Goal: Information Seeking & Learning: Learn about a topic

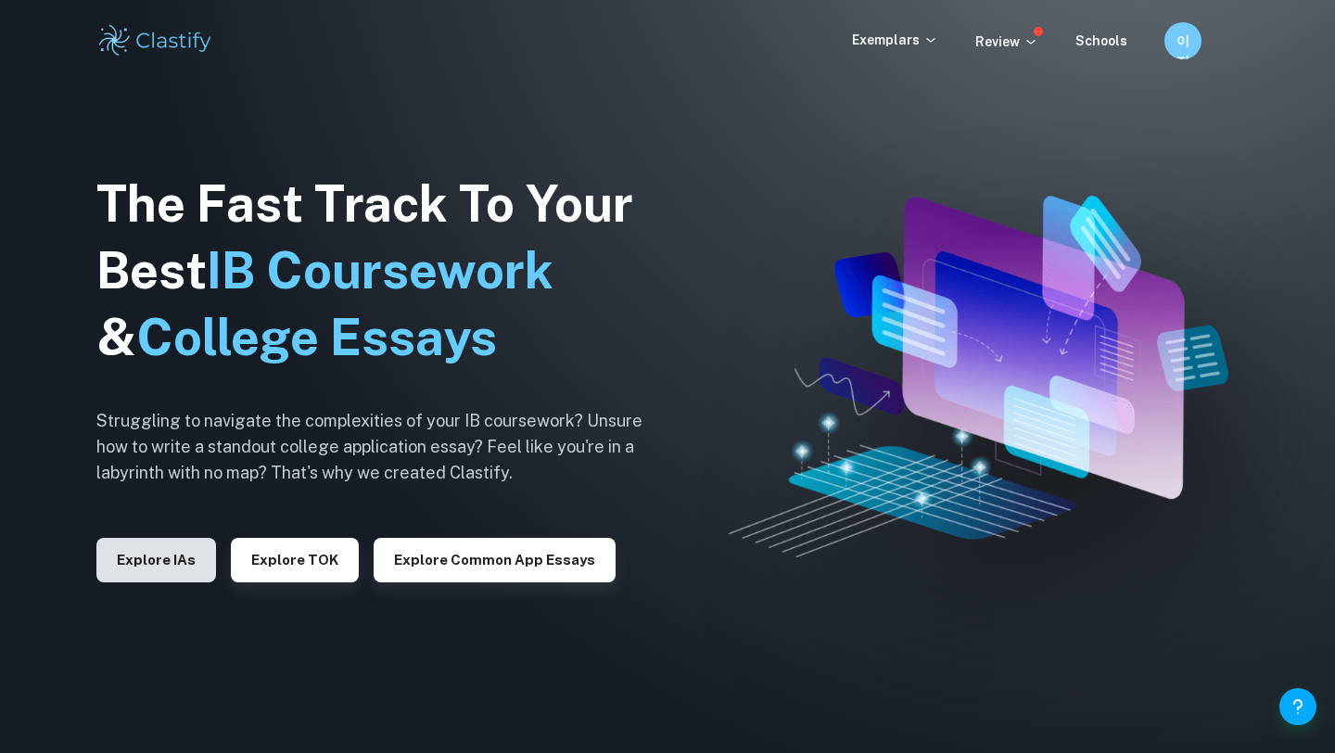
click at [148, 557] on button "Explore IAs" at bounding box center [156, 560] width 120 height 45
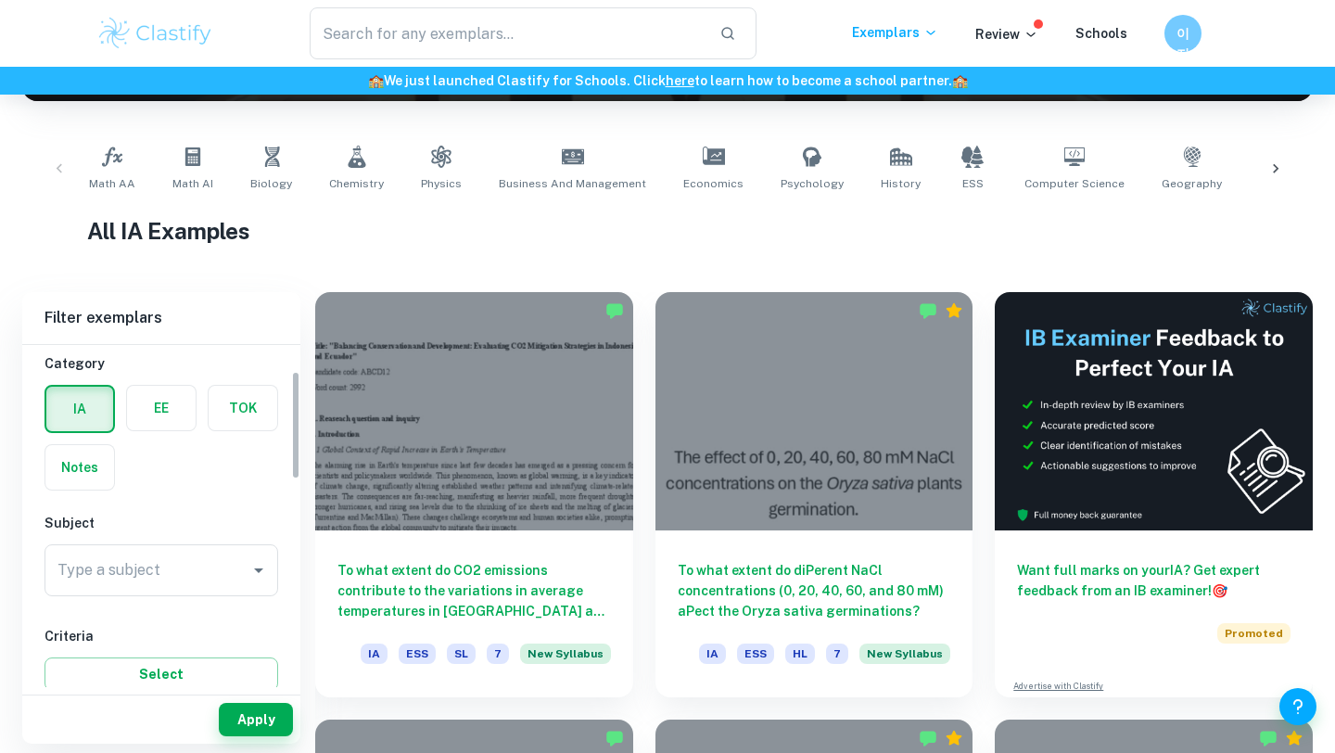
scroll to position [91, 0]
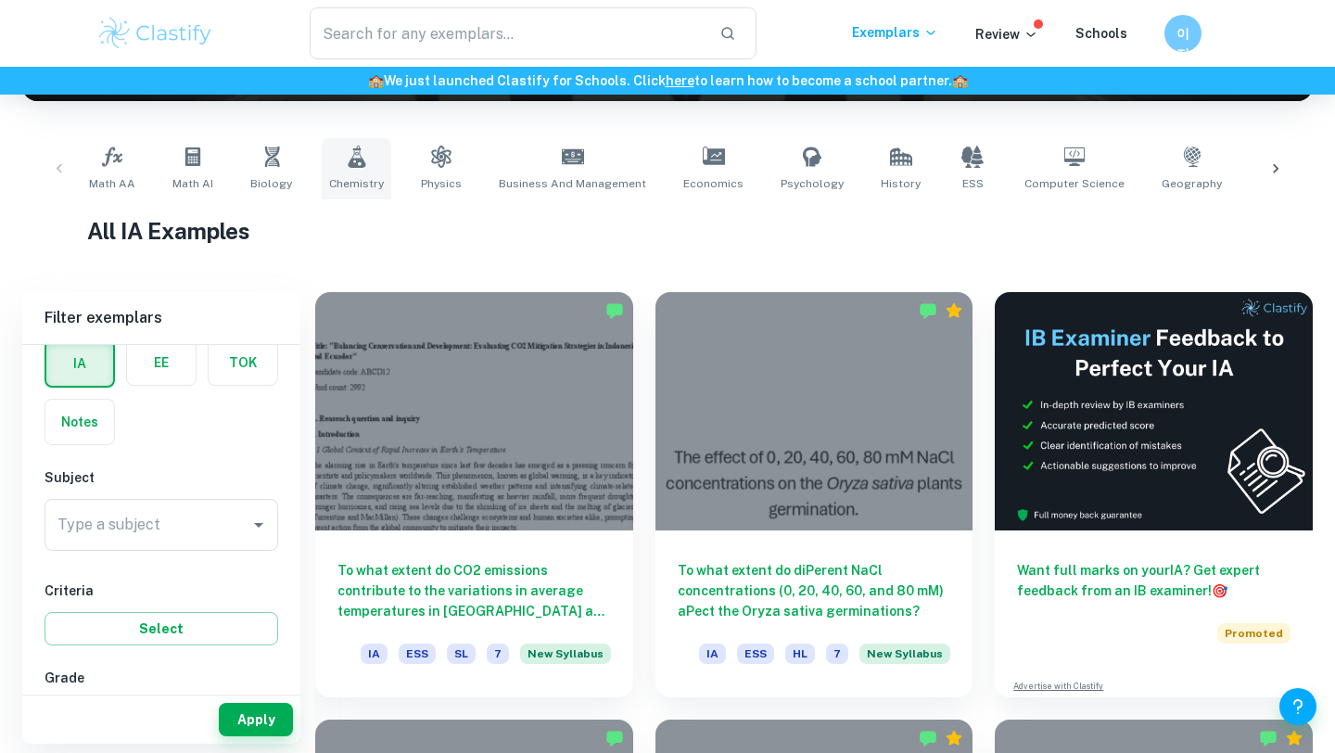
click at [338, 172] on link "Chemistry" at bounding box center [357, 168] width 70 height 61
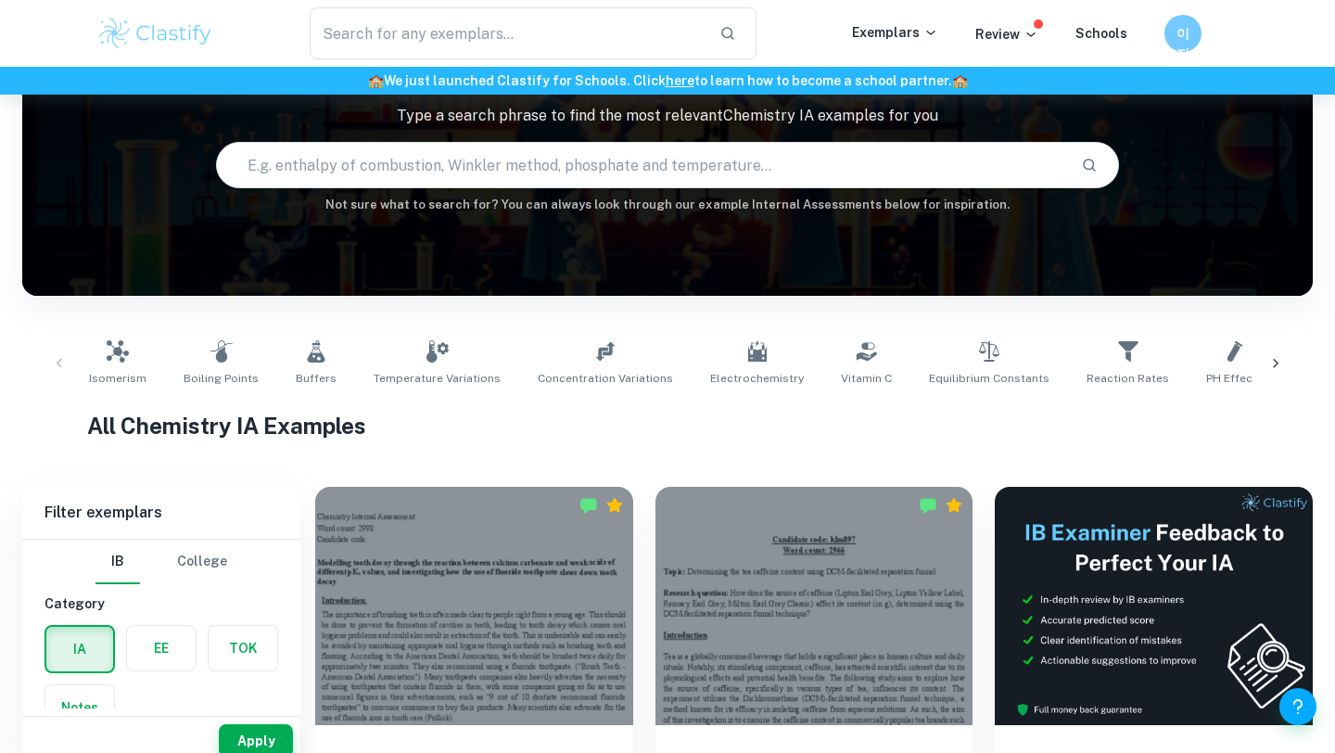
scroll to position [107, 0]
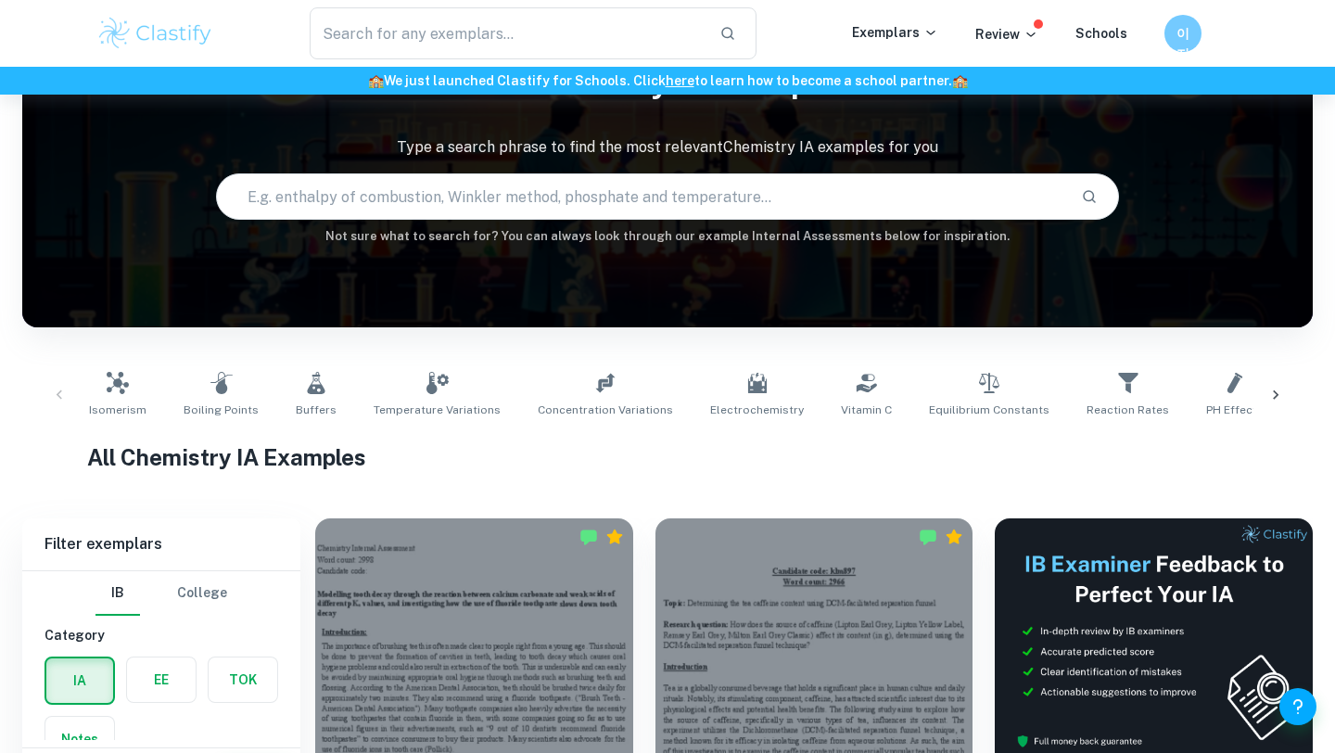
click at [442, 196] on input "text" at bounding box center [641, 197] width 849 height 52
type input "sodium"
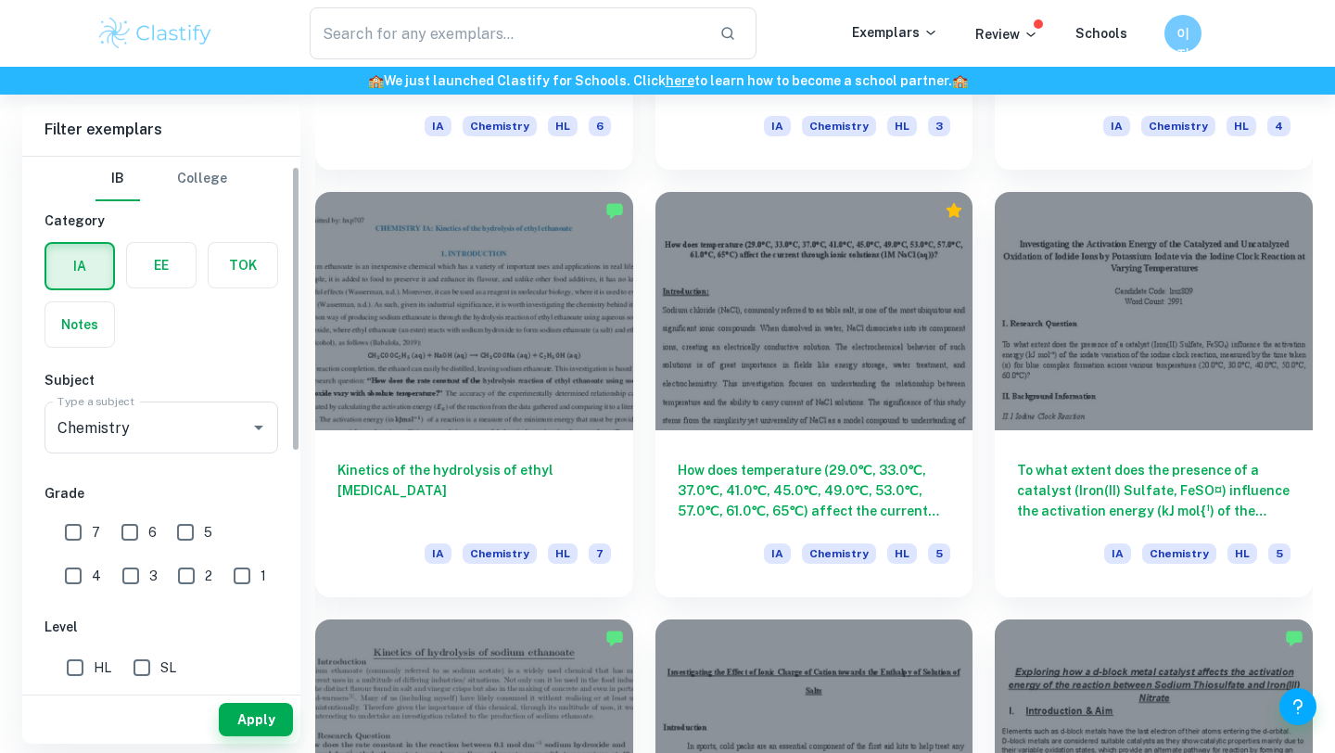
scroll to position [117, 0]
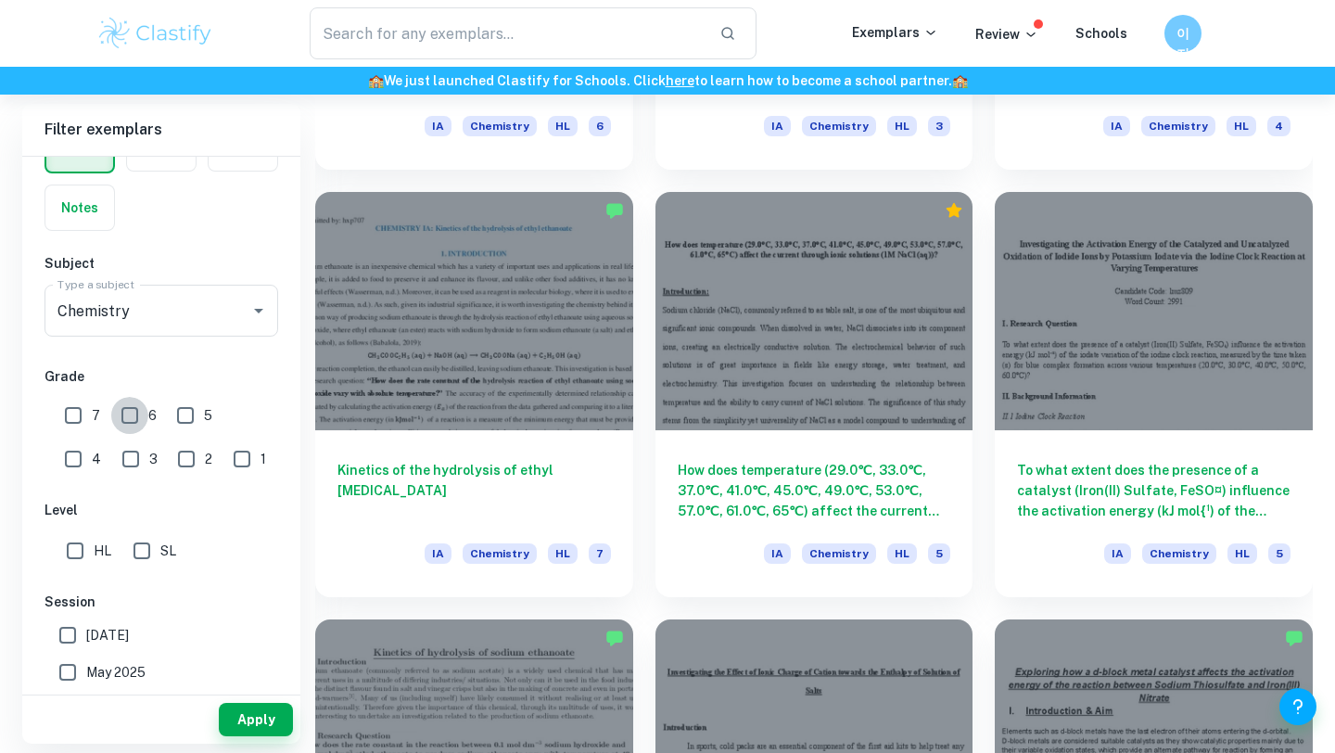
click at [128, 412] on input "6" at bounding box center [129, 415] width 37 height 37
checkbox input "true"
click at [71, 415] on input "7" at bounding box center [73, 415] width 37 height 37
checkbox input "true"
click at [272, 700] on div "Apply" at bounding box center [161, 719] width 278 height 48
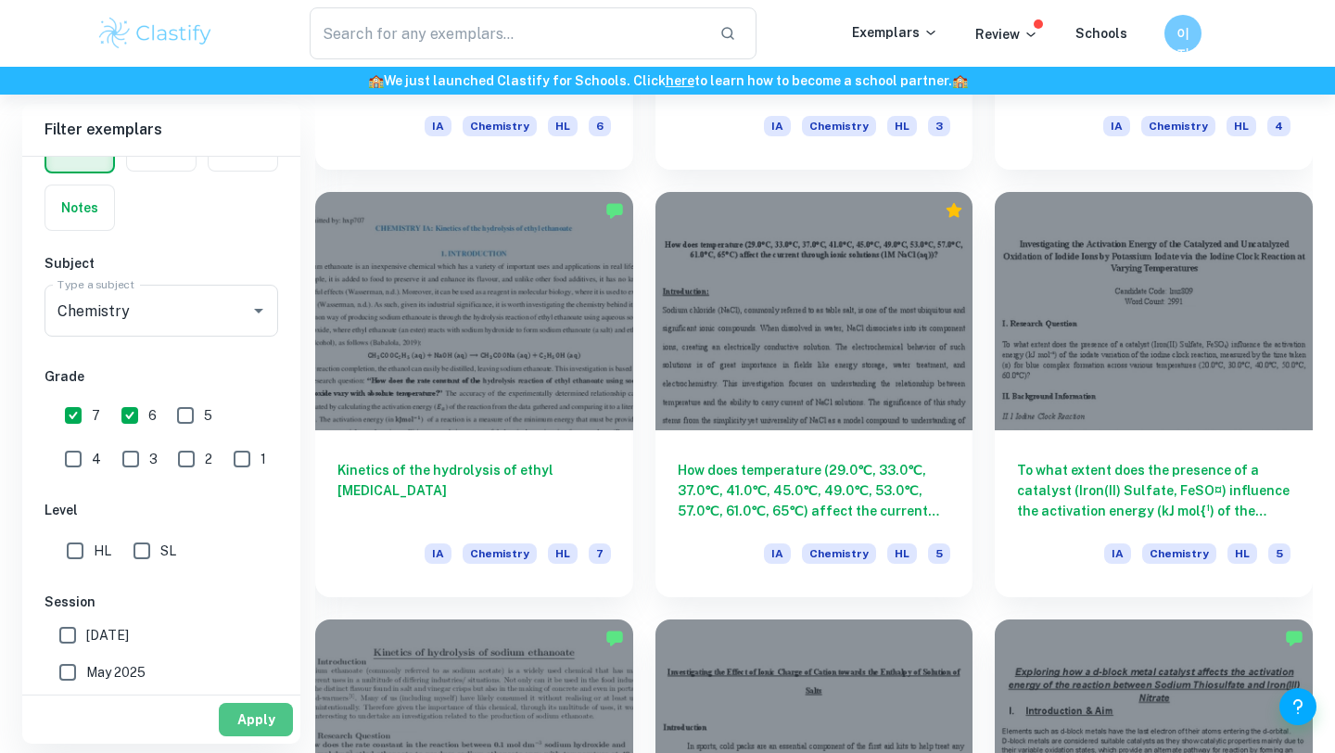
click at [269, 719] on button "Apply" at bounding box center [256, 719] width 74 height 33
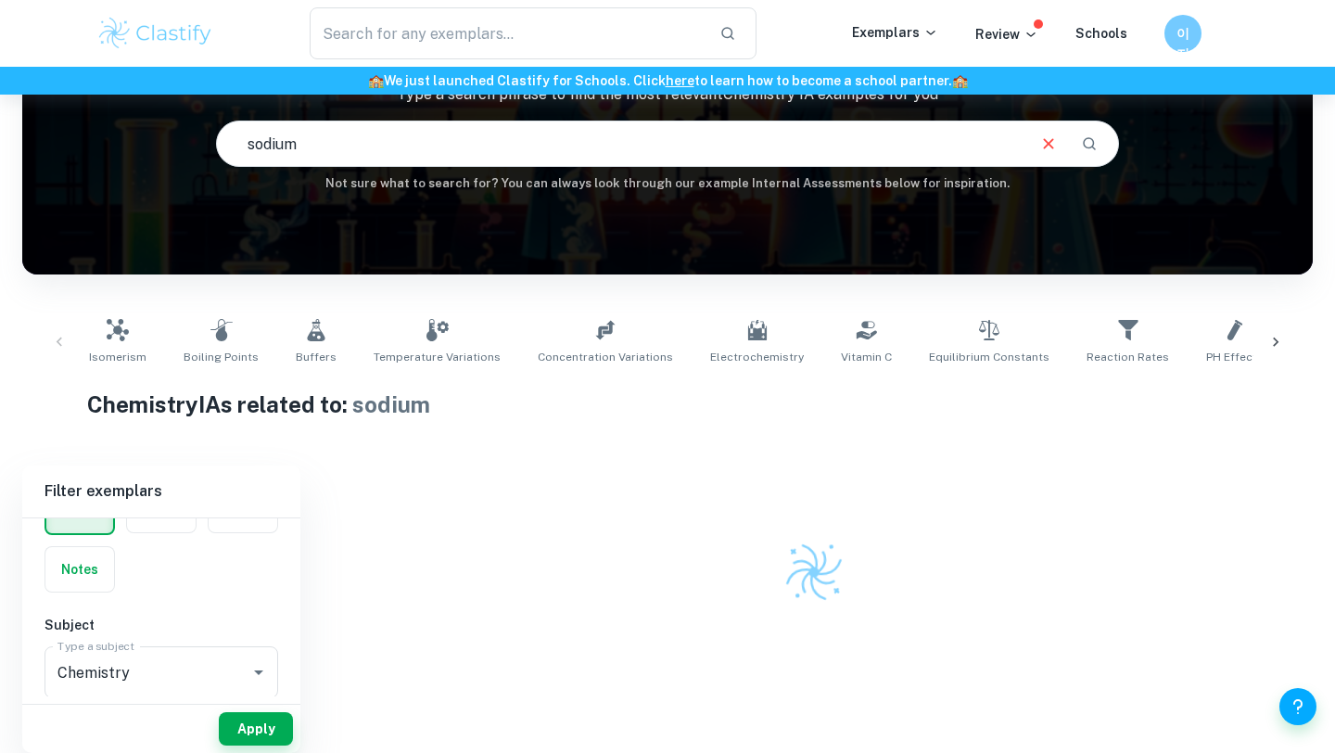
scroll to position [150, 0]
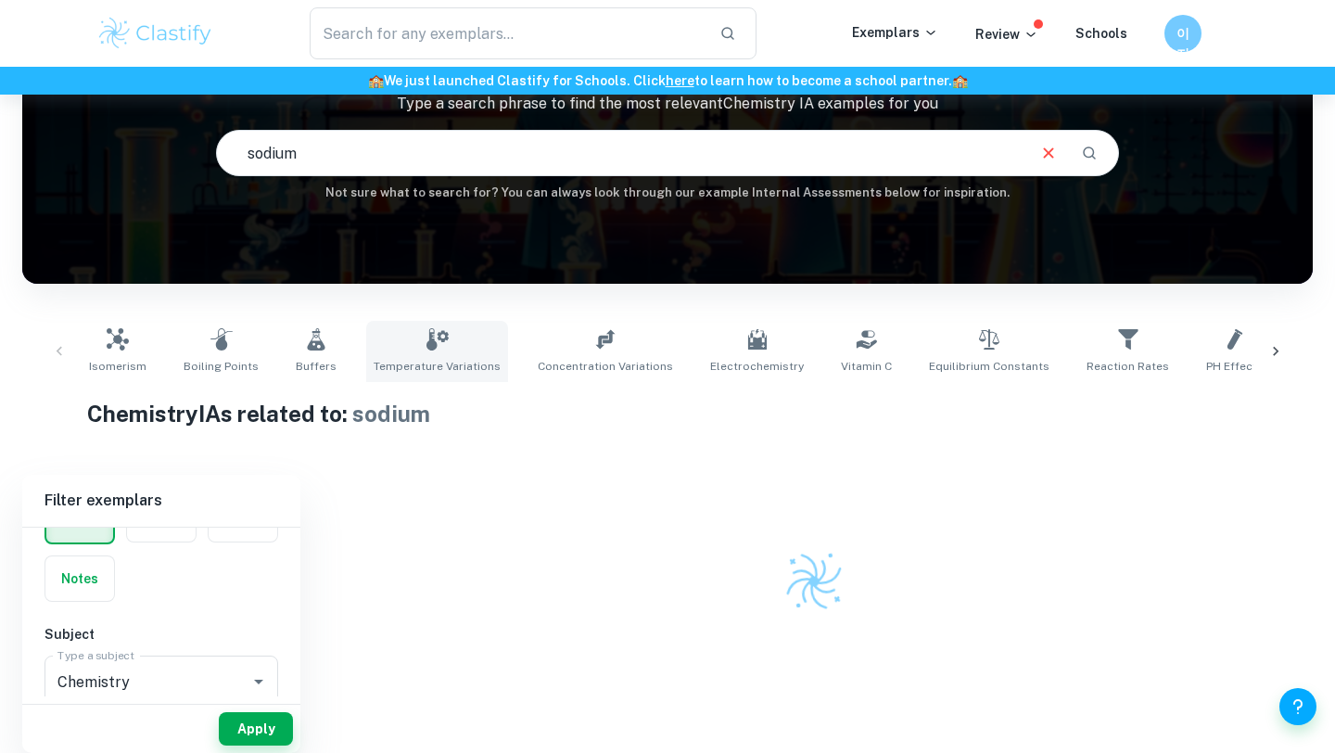
click at [441, 358] on span "Temperature Variations" at bounding box center [437, 366] width 127 height 17
type input "Temperature Variations"
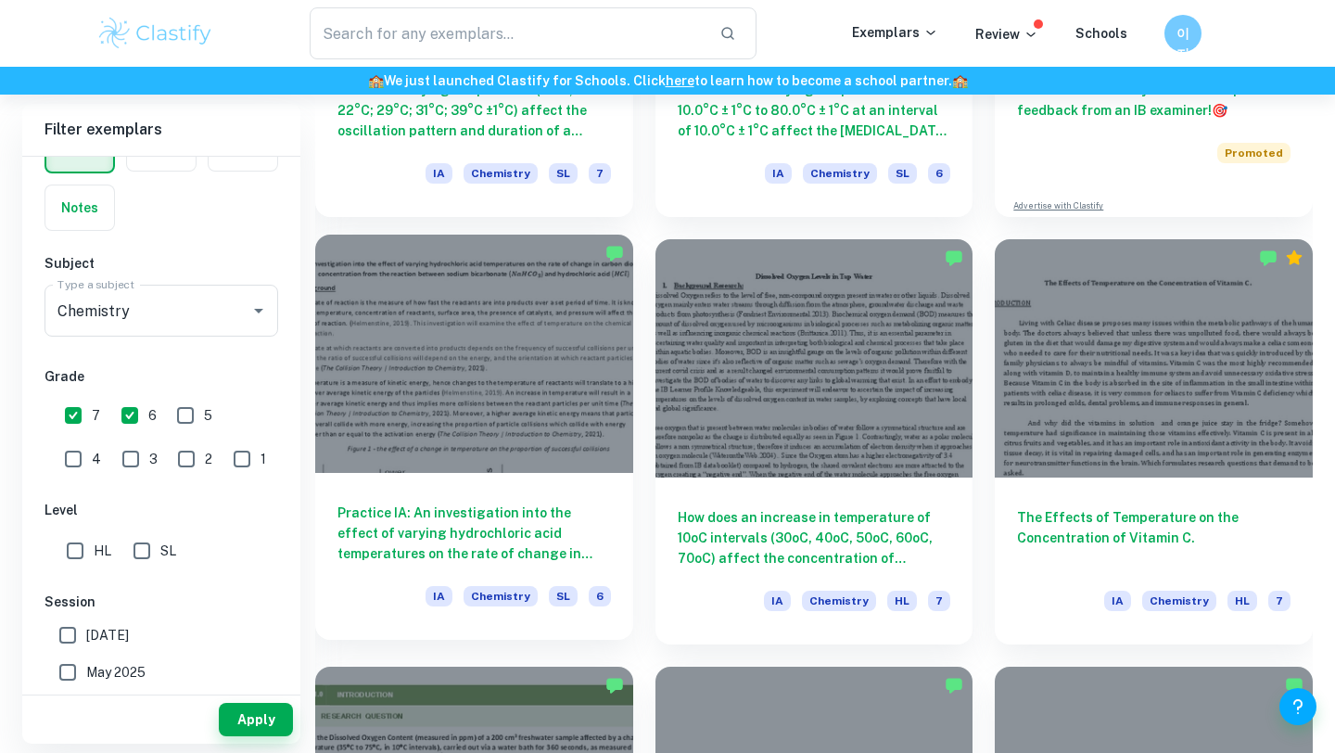
scroll to position [808, 0]
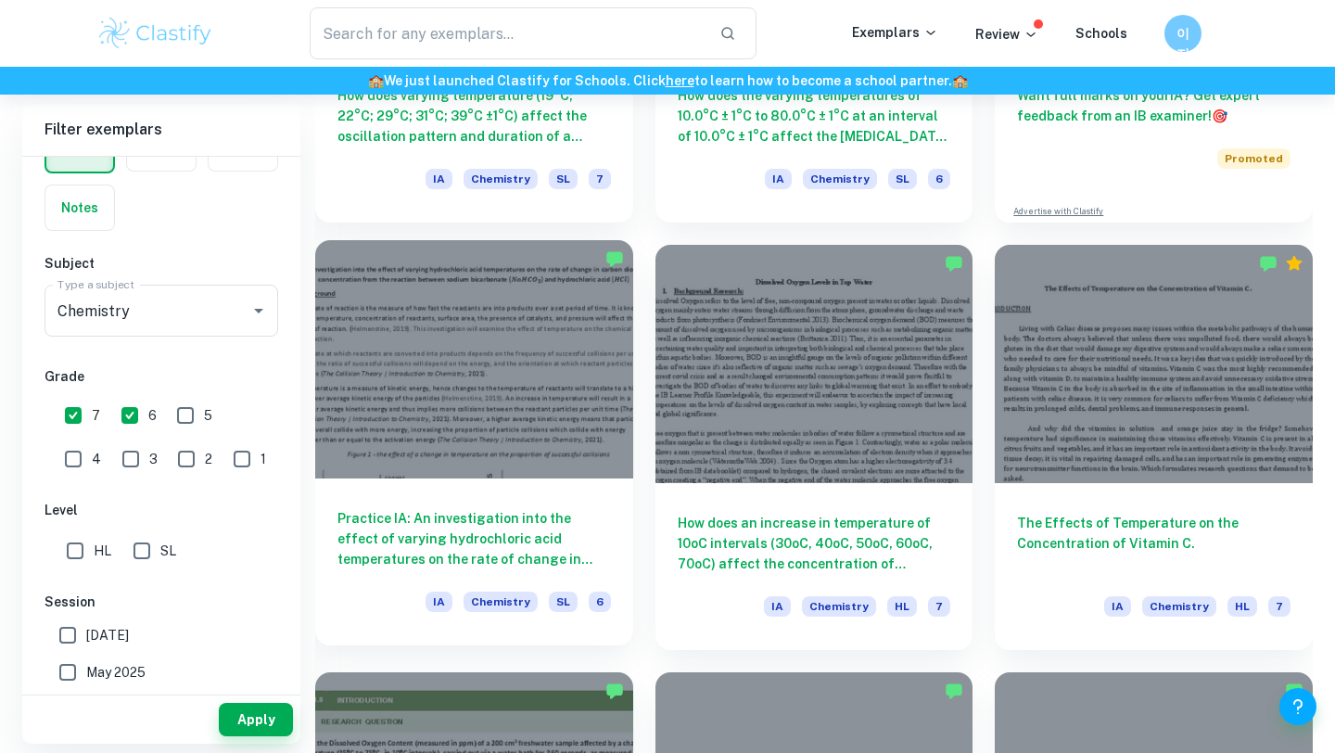
click at [446, 363] on div at bounding box center [474, 359] width 318 height 238
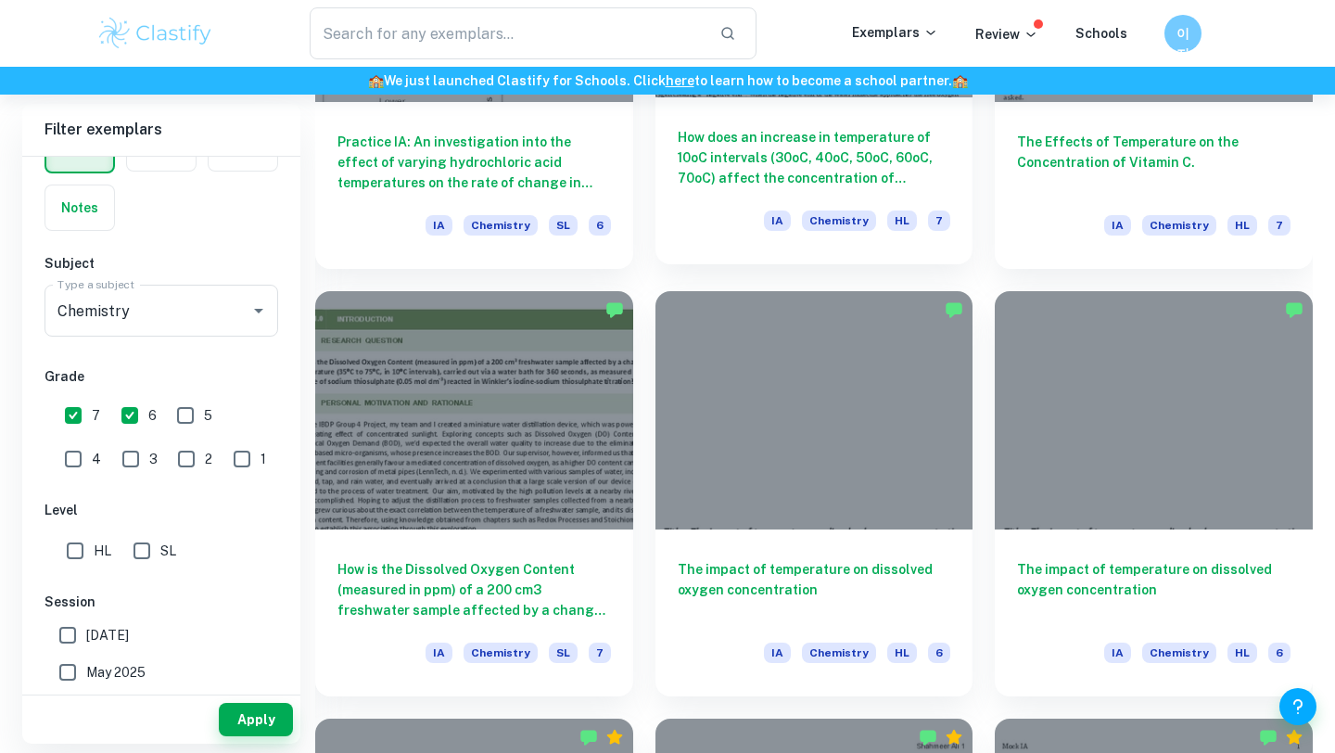
scroll to position [1321, 0]
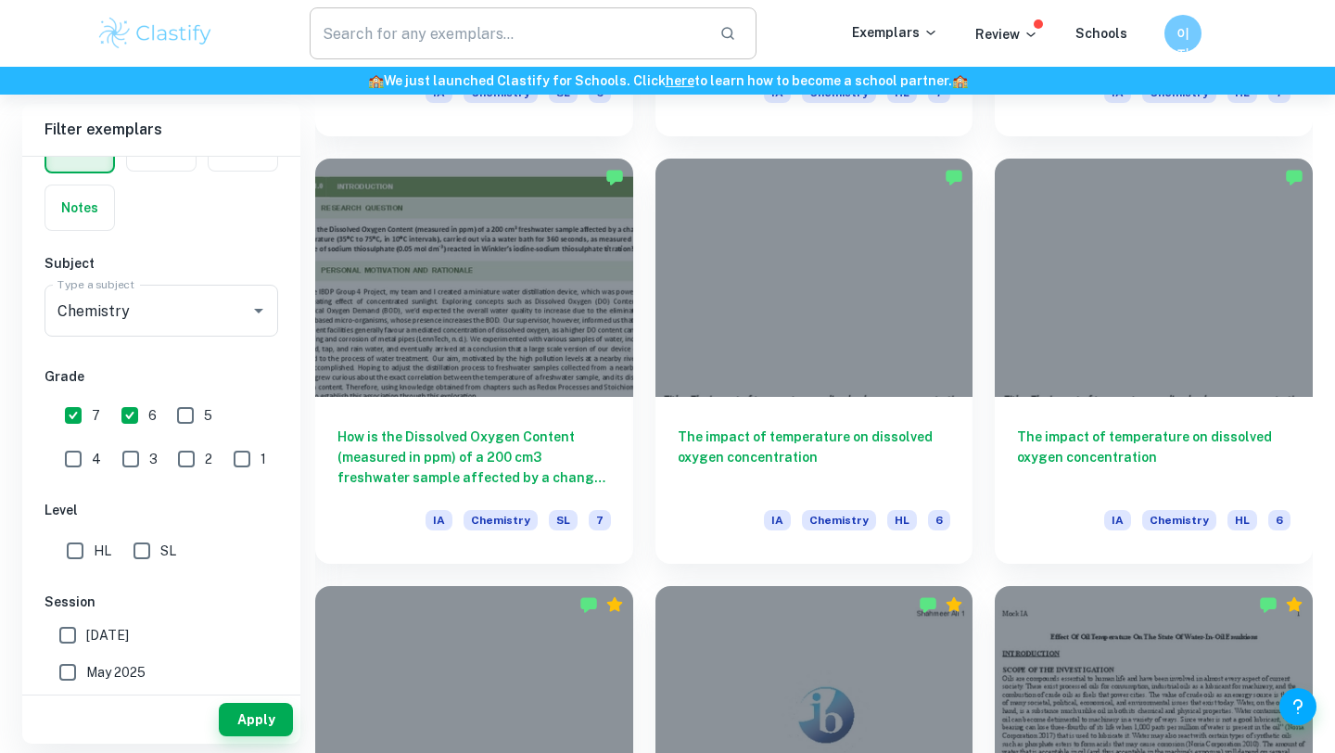
click at [499, 28] on input "text" at bounding box center [507, 33] width 395 height 52
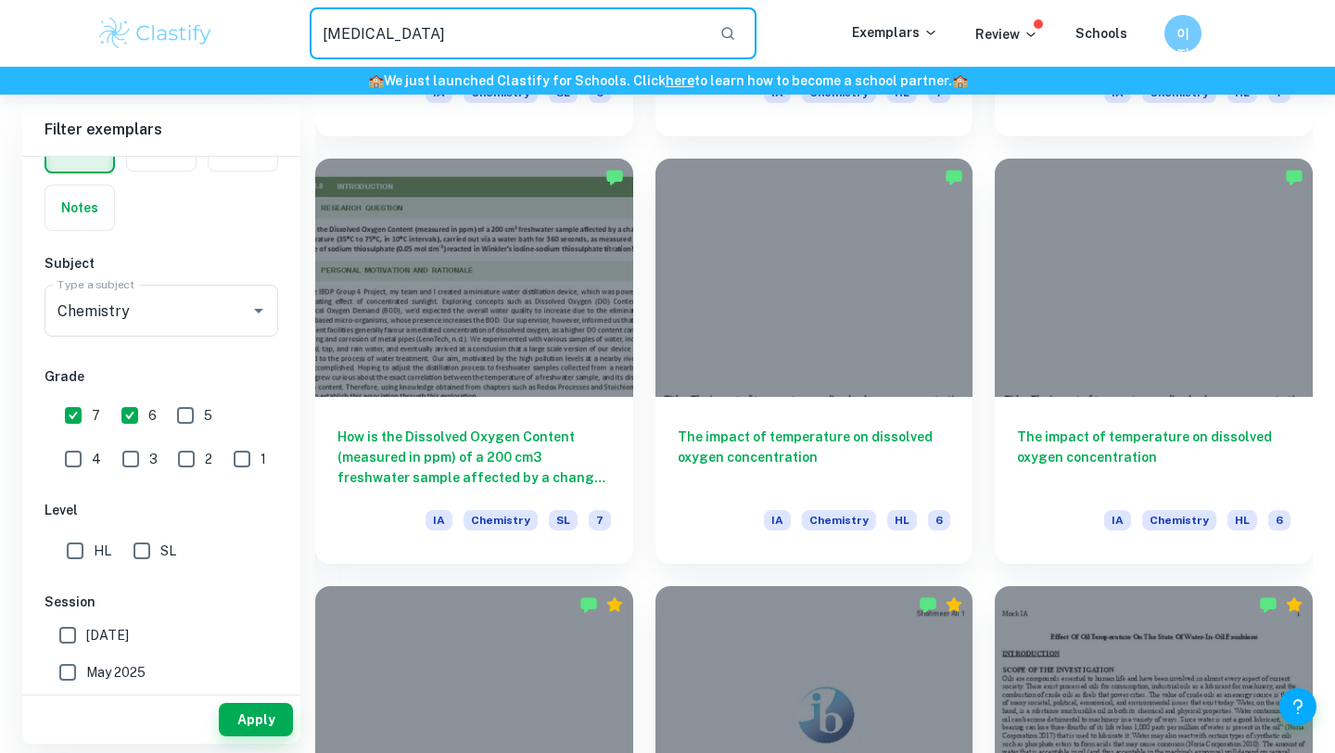
type input "sodium bicarbonate"
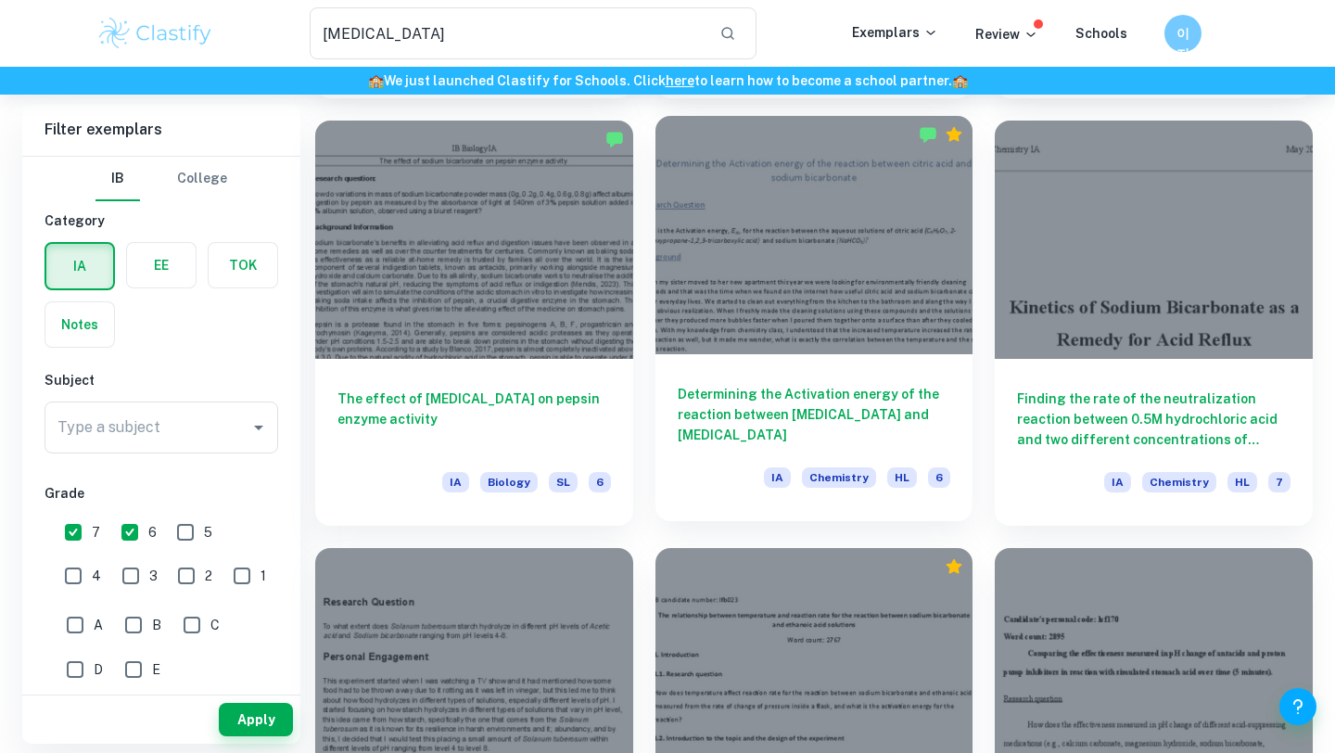
scroll to position [577, 0]
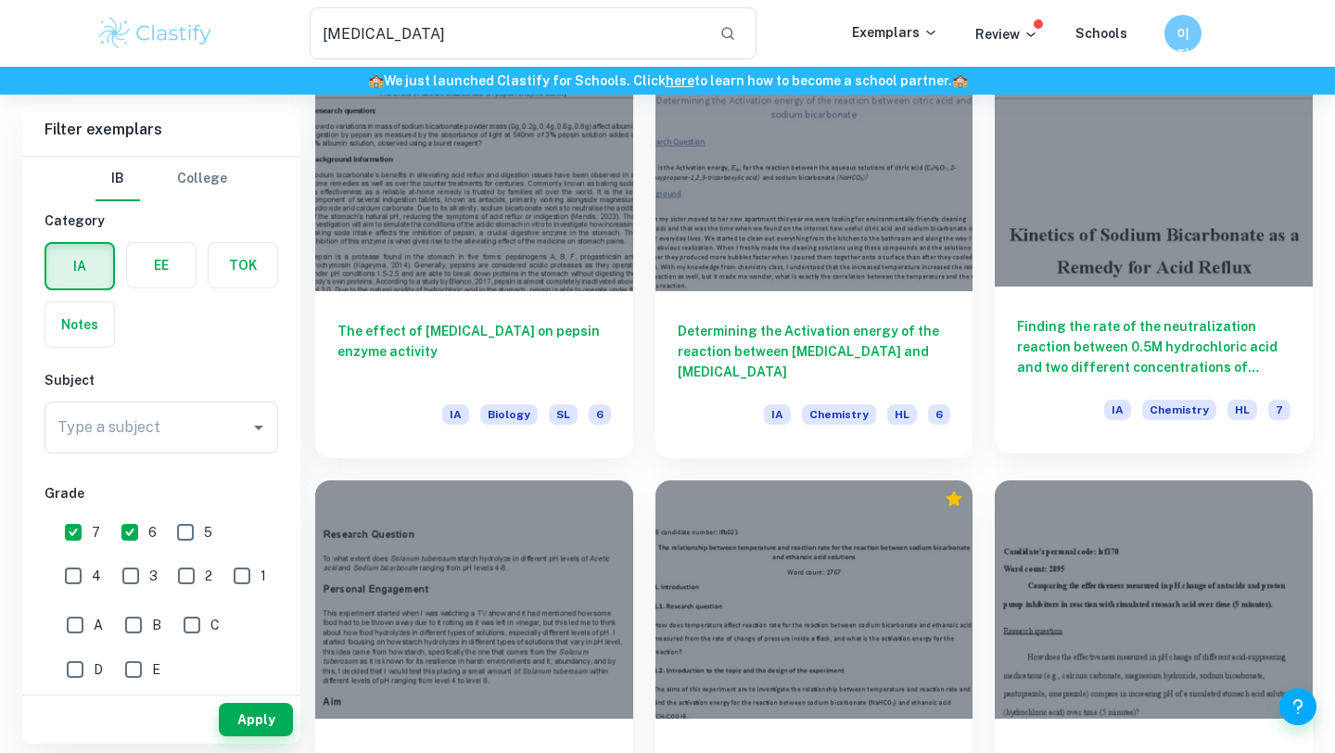
click at [1046, 326] on h6 "Finding the rate of the neutralization reaction between 0.5M hydrochloric acid …" at bounding box center [1154, 346] width 274 height 61
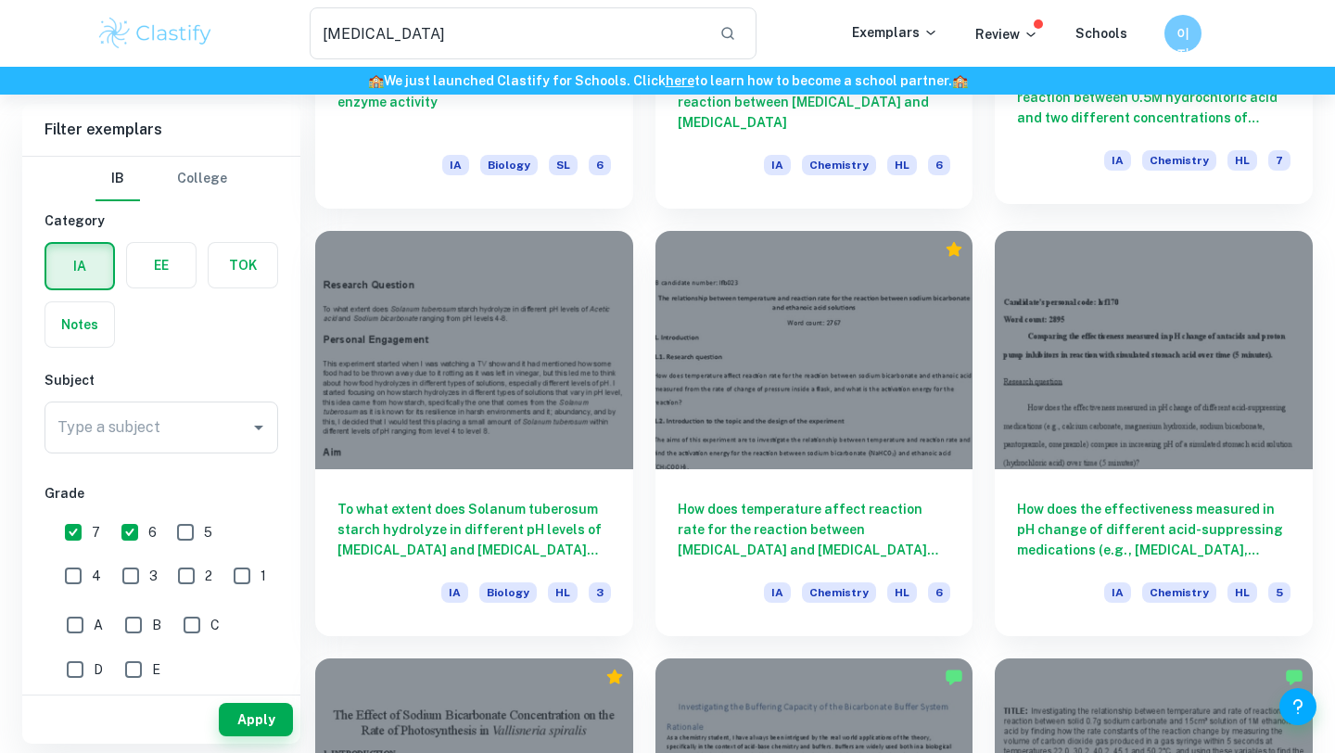
scroll to position [833, 0]
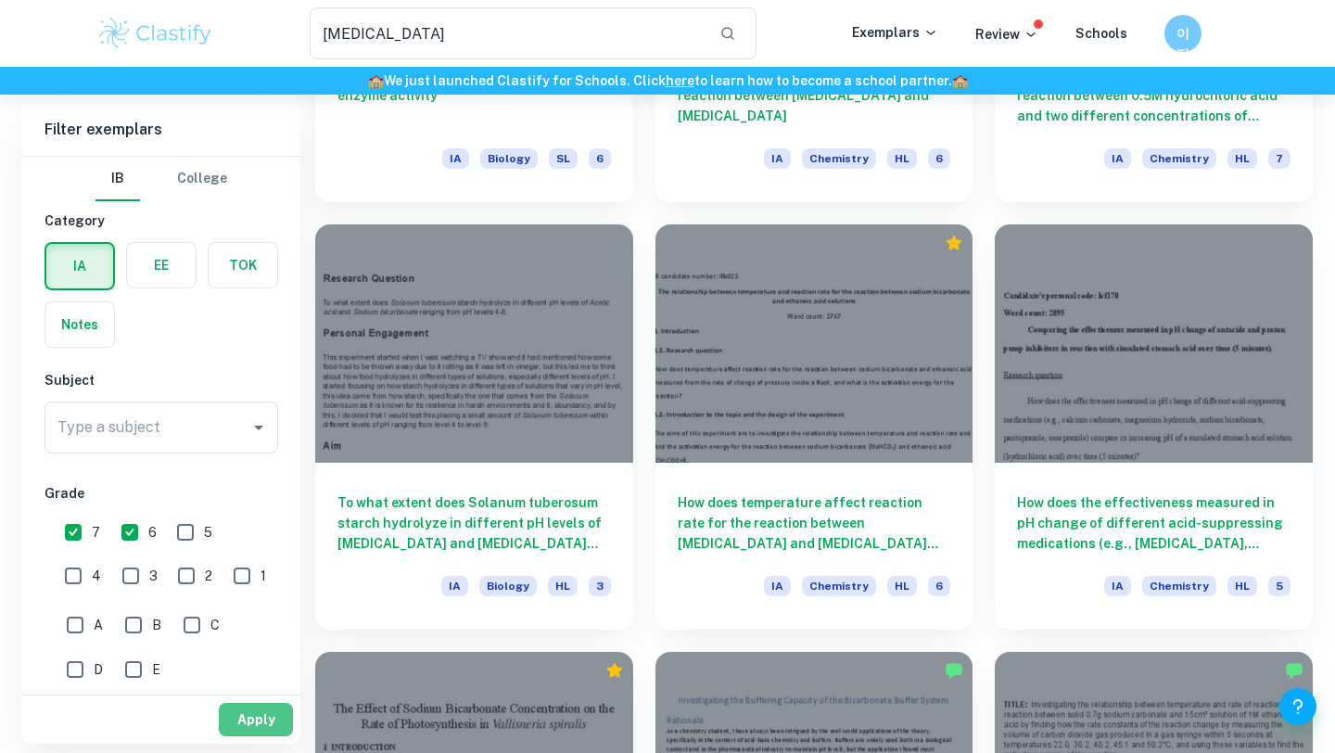
click at [264, 712] on button "Apply" at bounding box center [256, 719] width 74 height 33
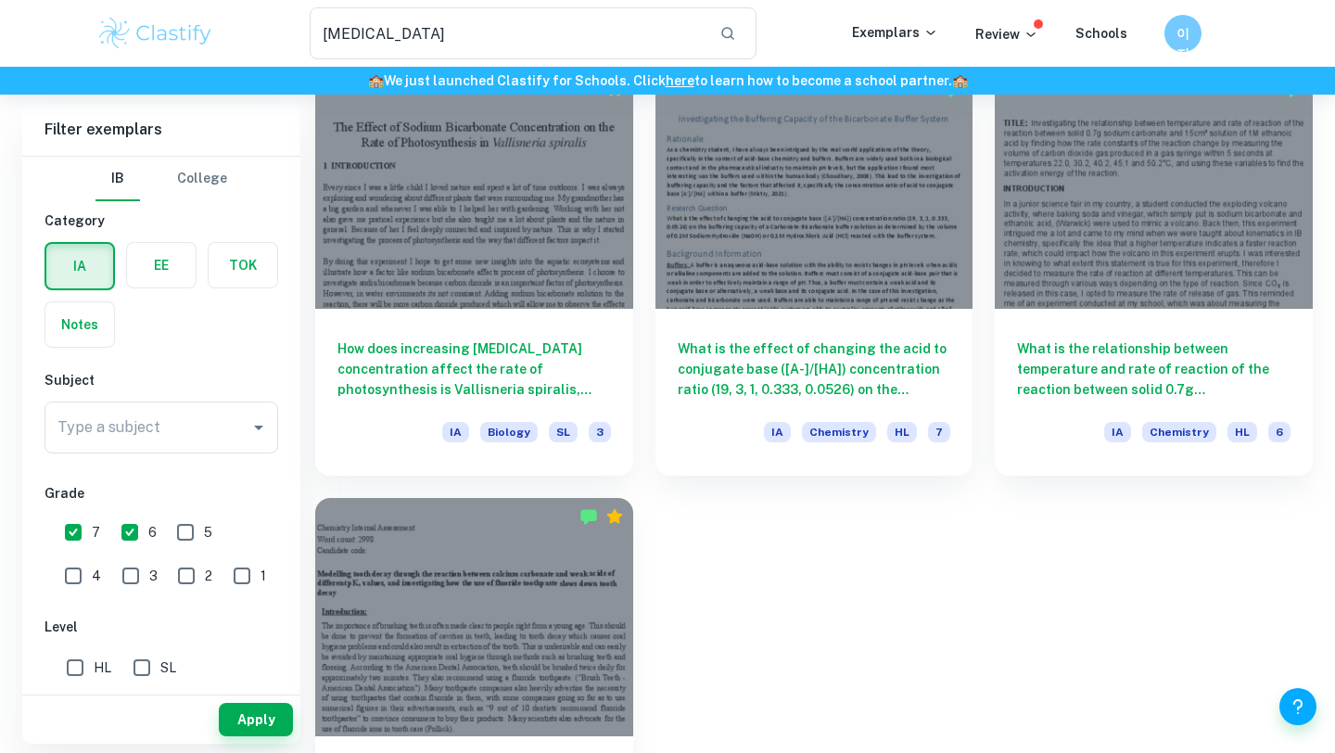
scroll to position [1528, 0]
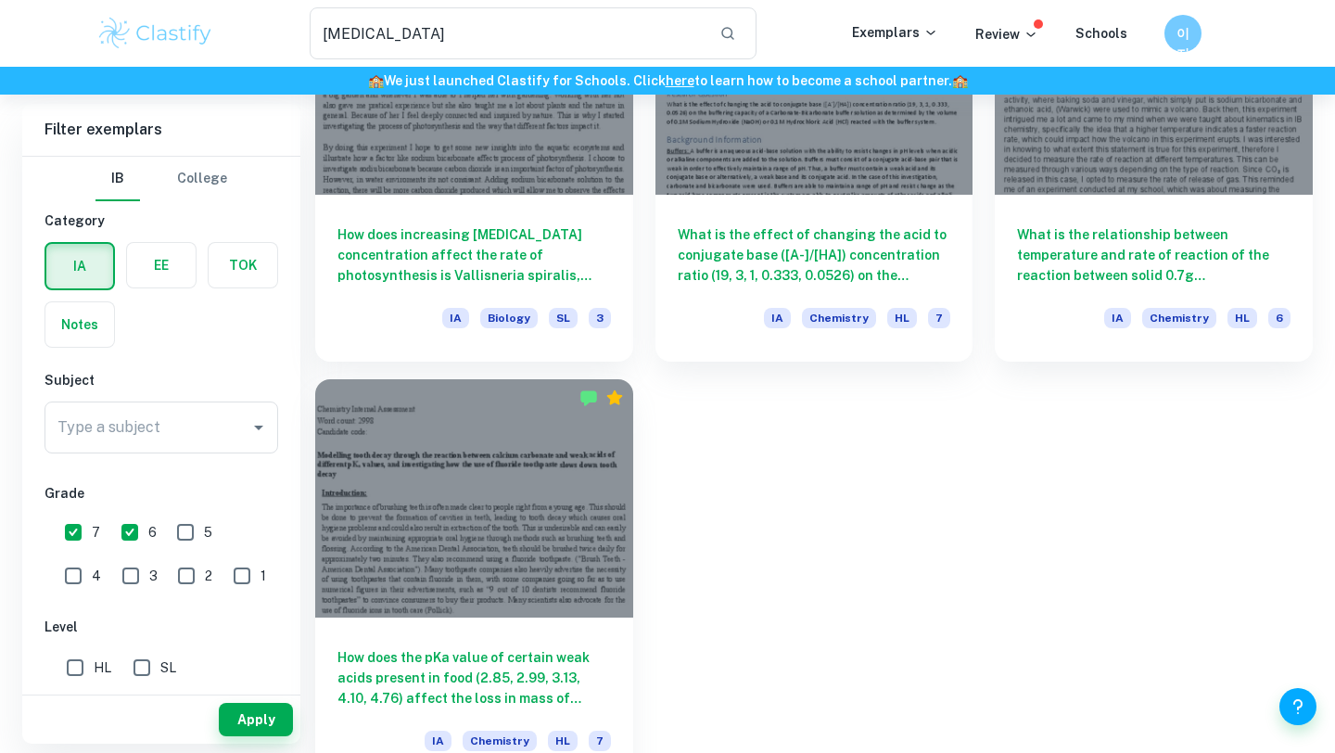
click at [525, 632] on div "How does the pKa value of certain weak acids present in food (2.85, 2.99, 3.13,…" at bounding box center [474, 700] width 318 height 167
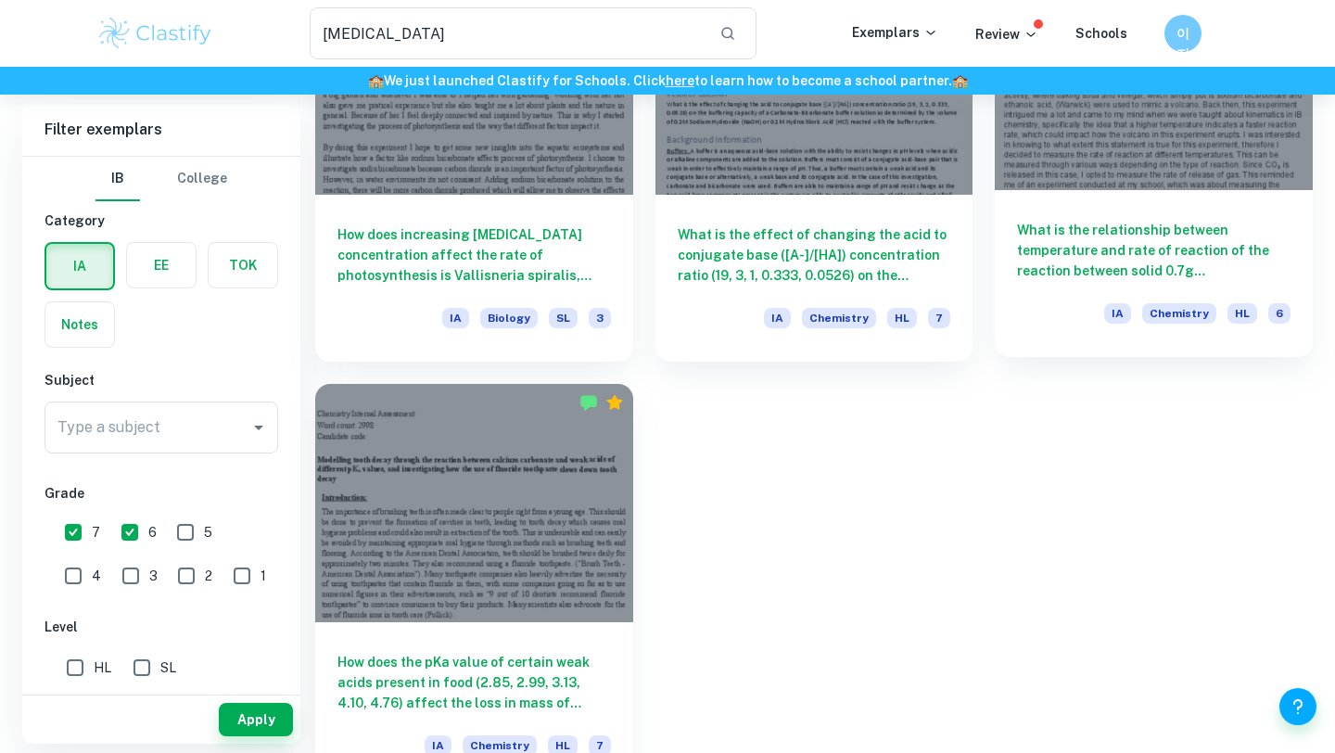
click at [1170, 307] on span "Chemistry" at bounding box center [1179, 313] width 74 height 20
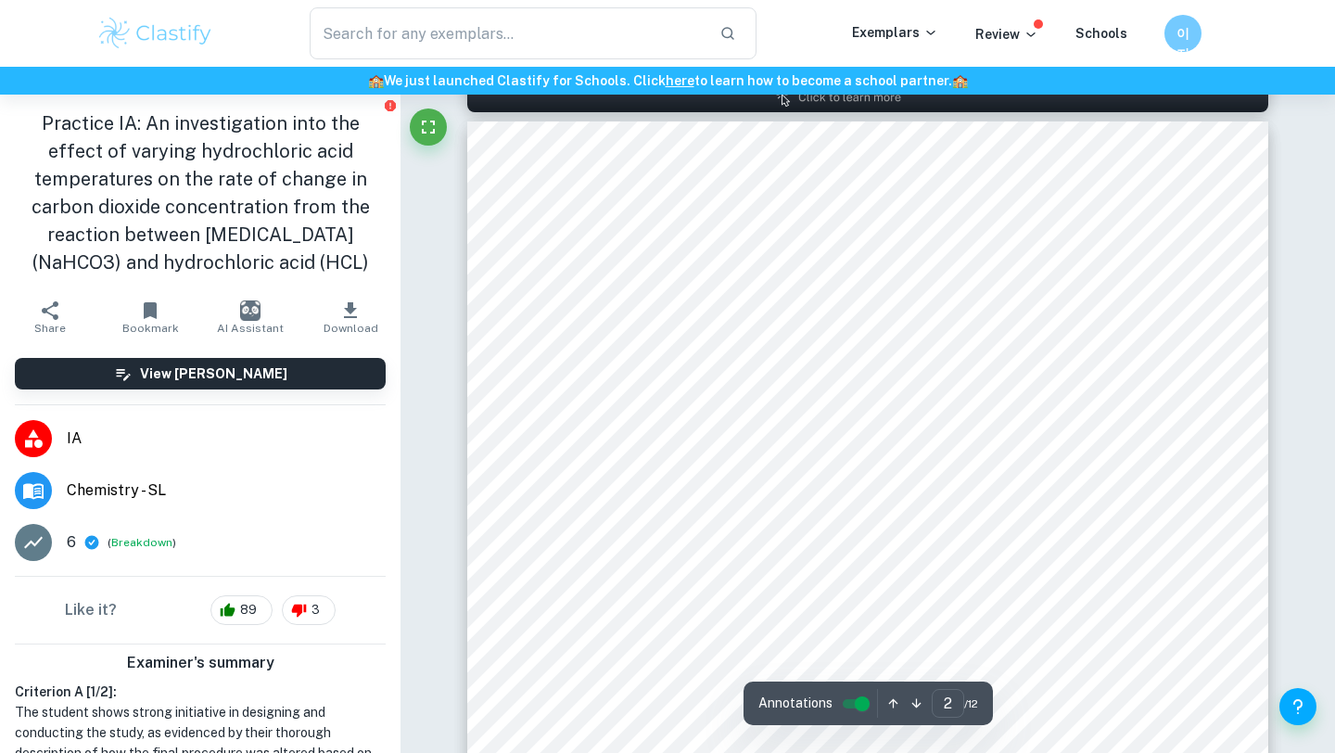
scroll to position [1321, 0]
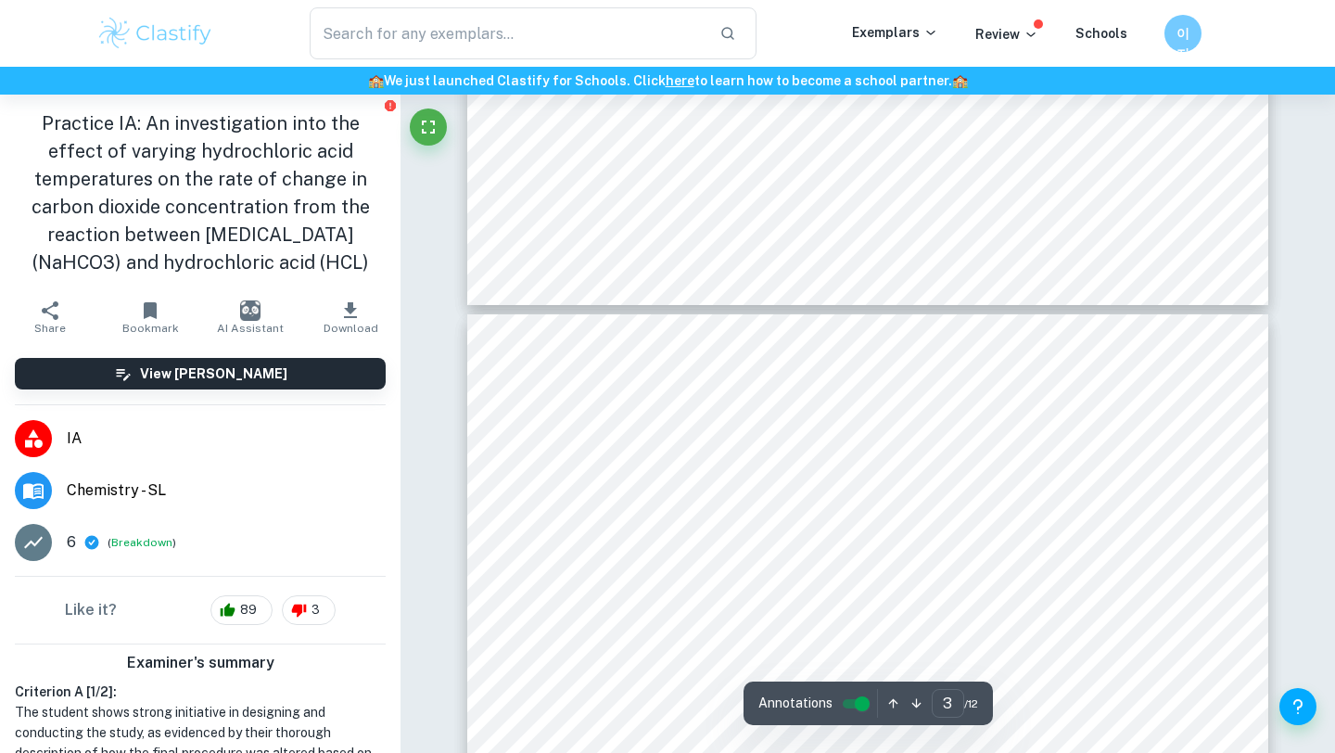
type input "4"
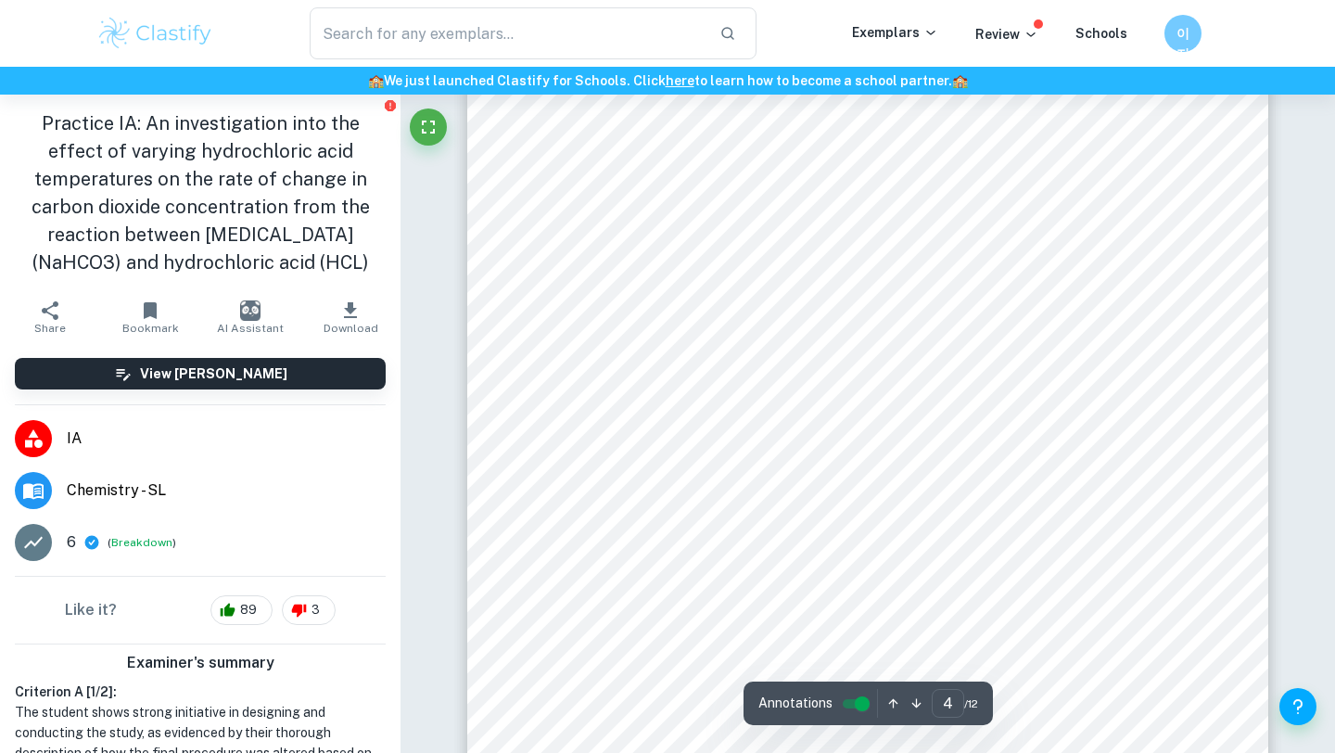
scroll to position [4098, 0]
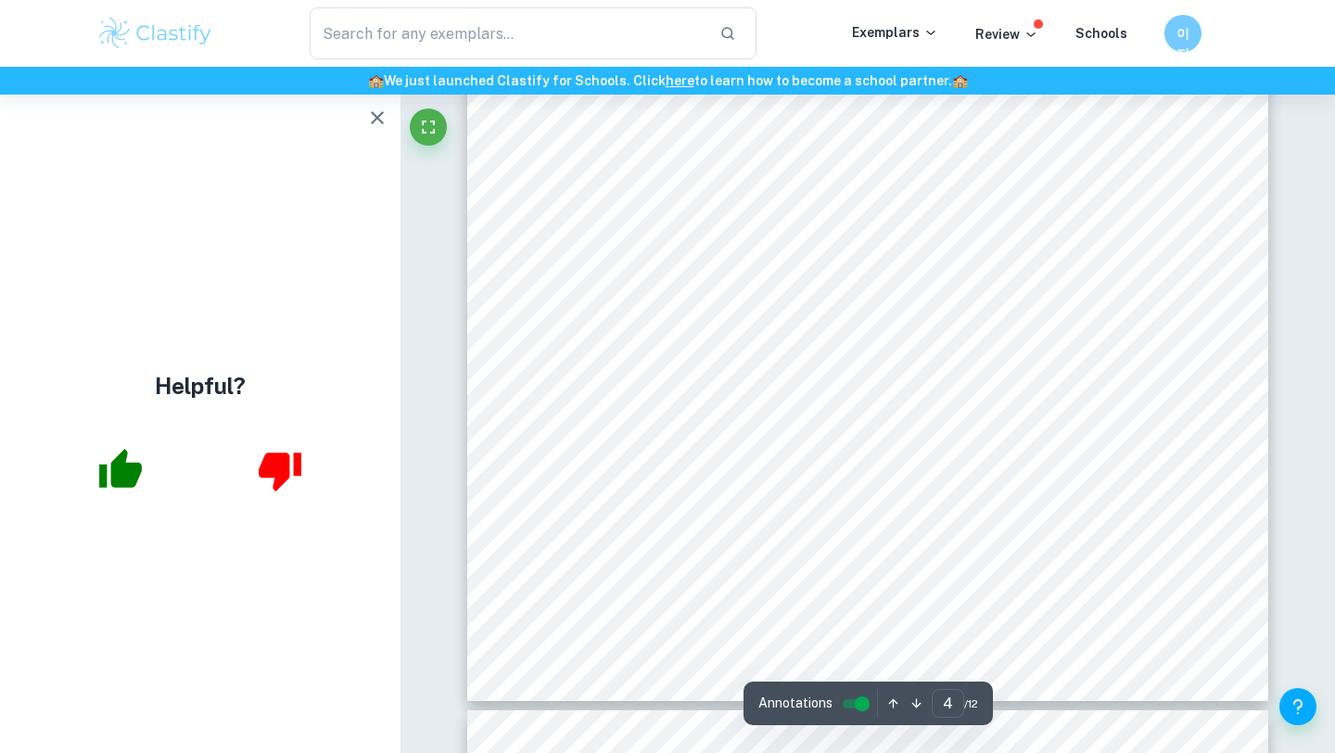
click at [377, 110] on icon "button" at bounding box center [377, 118] width 22 height 22
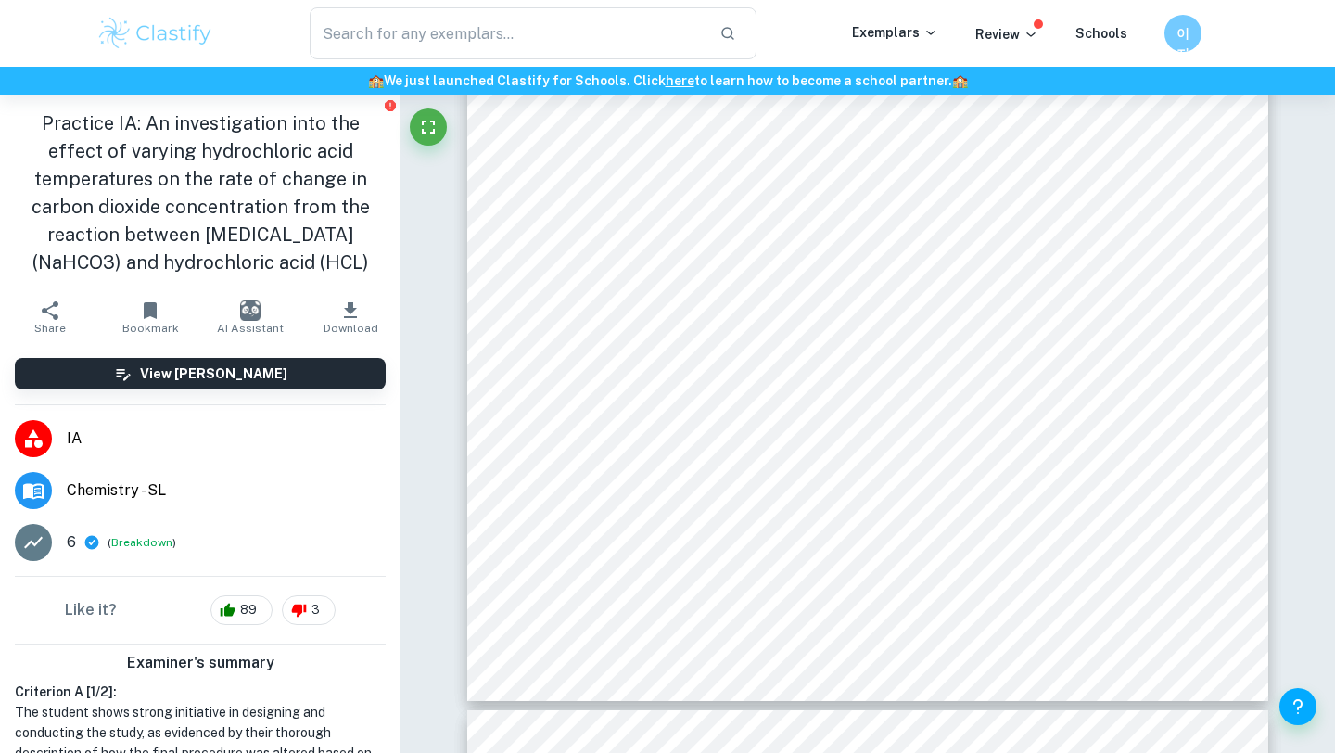
click at [138, 525] on li "6 ( Breakdown )" at bounding box center [200, 542] width 401 height 52
click at [131, 543] on button "Breakdown" at bounding box center [141, 542] width 61 height 17
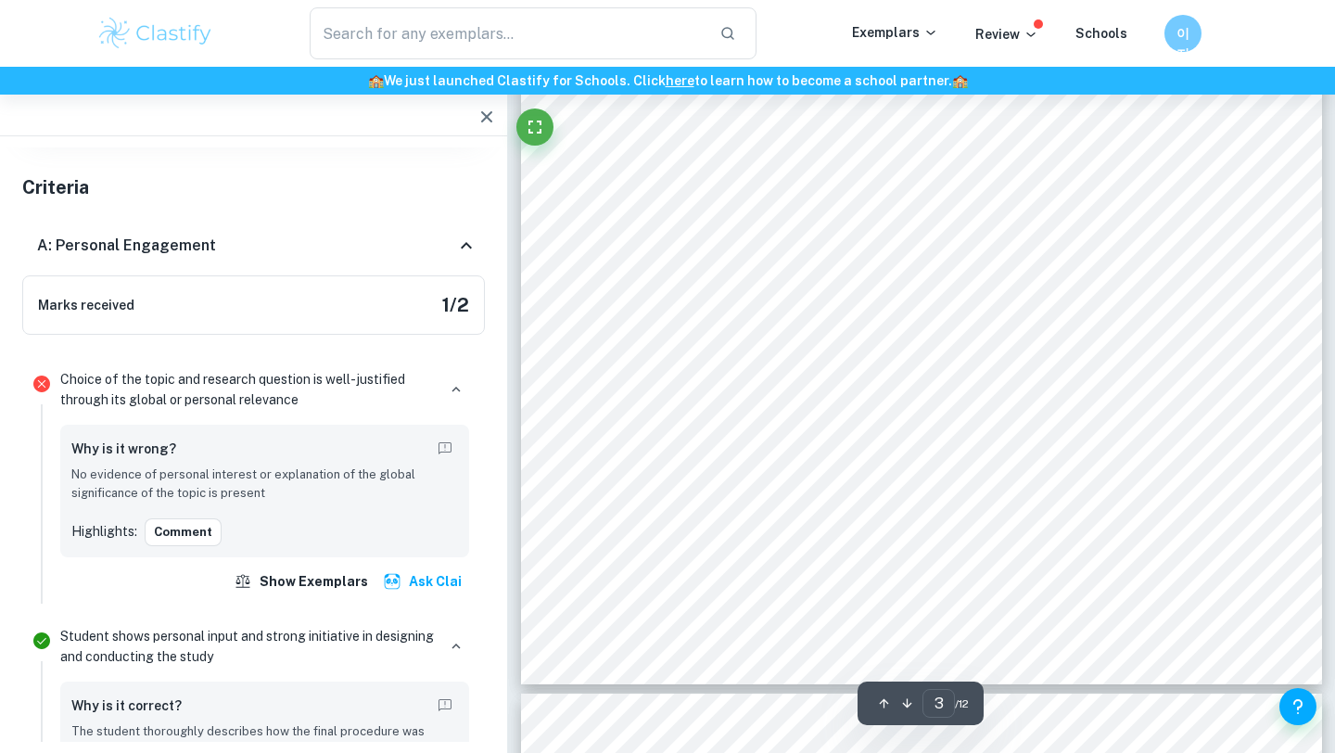
scroll to position [3097, 0]
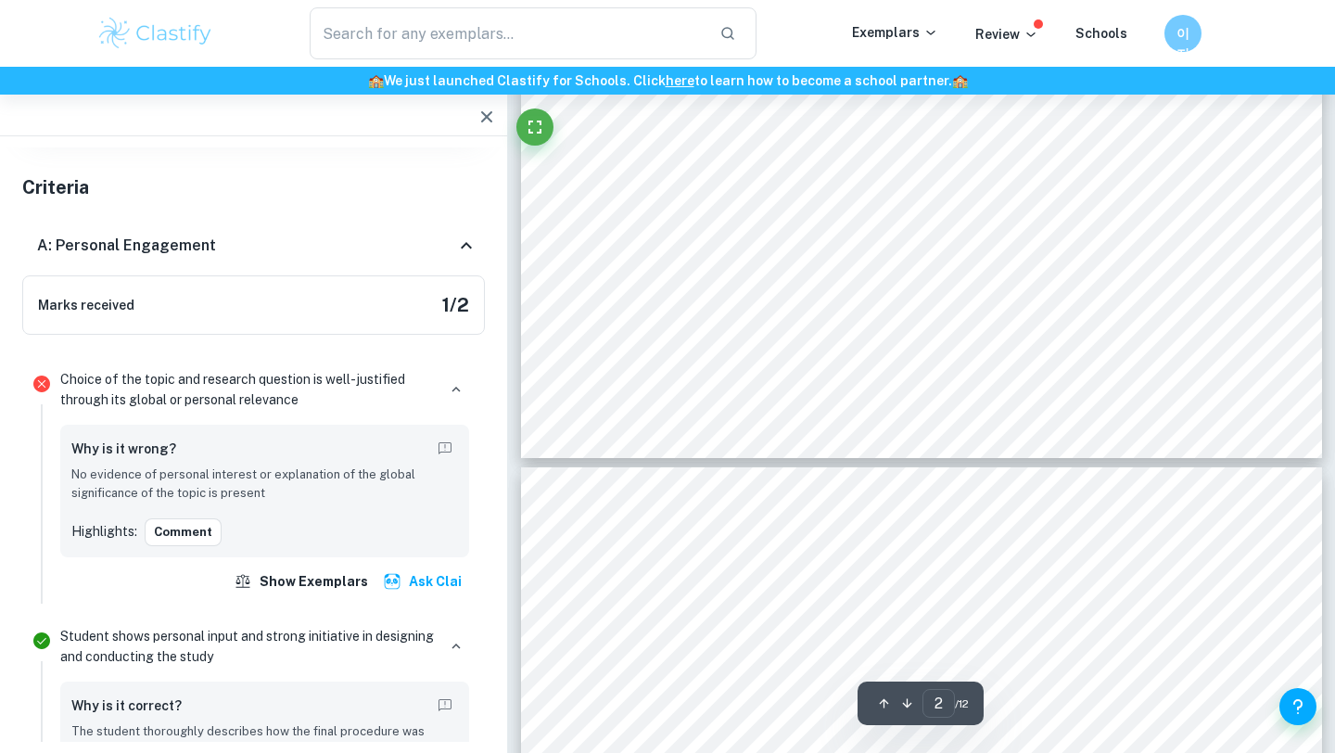
type input "3"
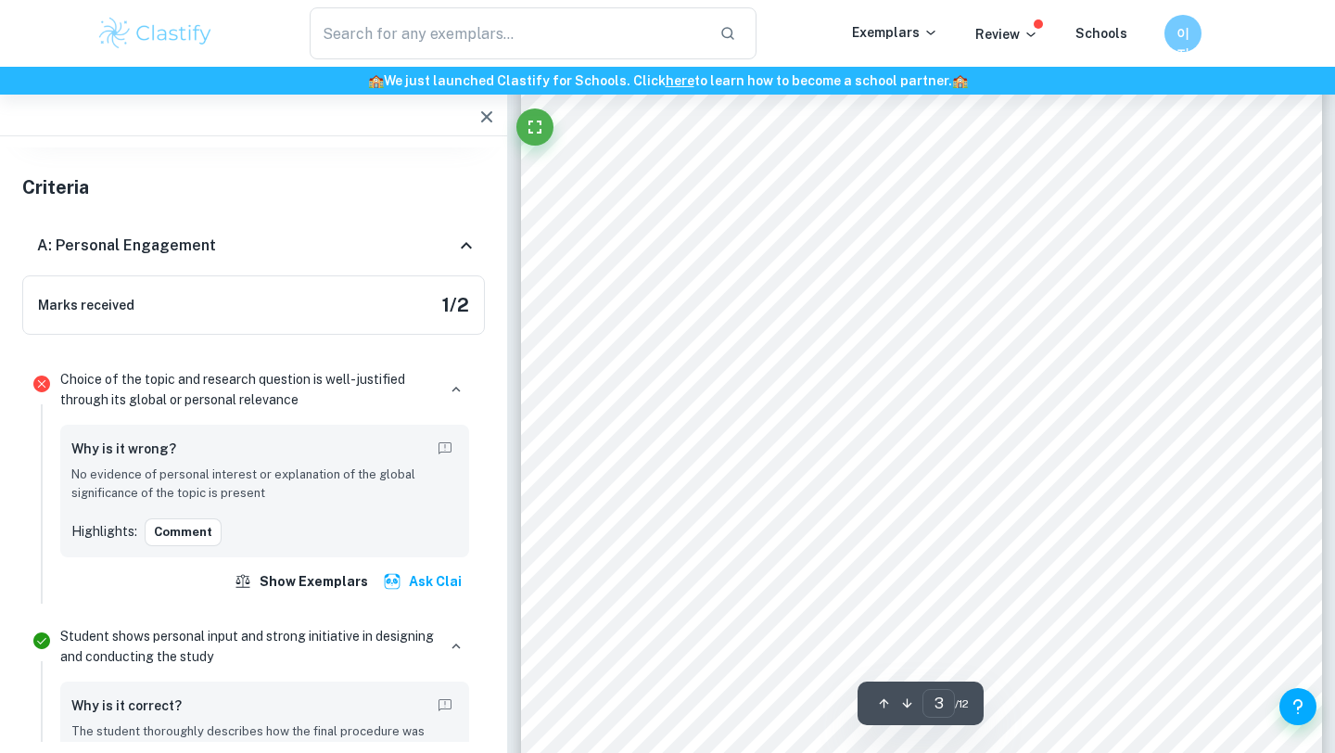
scroll to position [2558, 0]
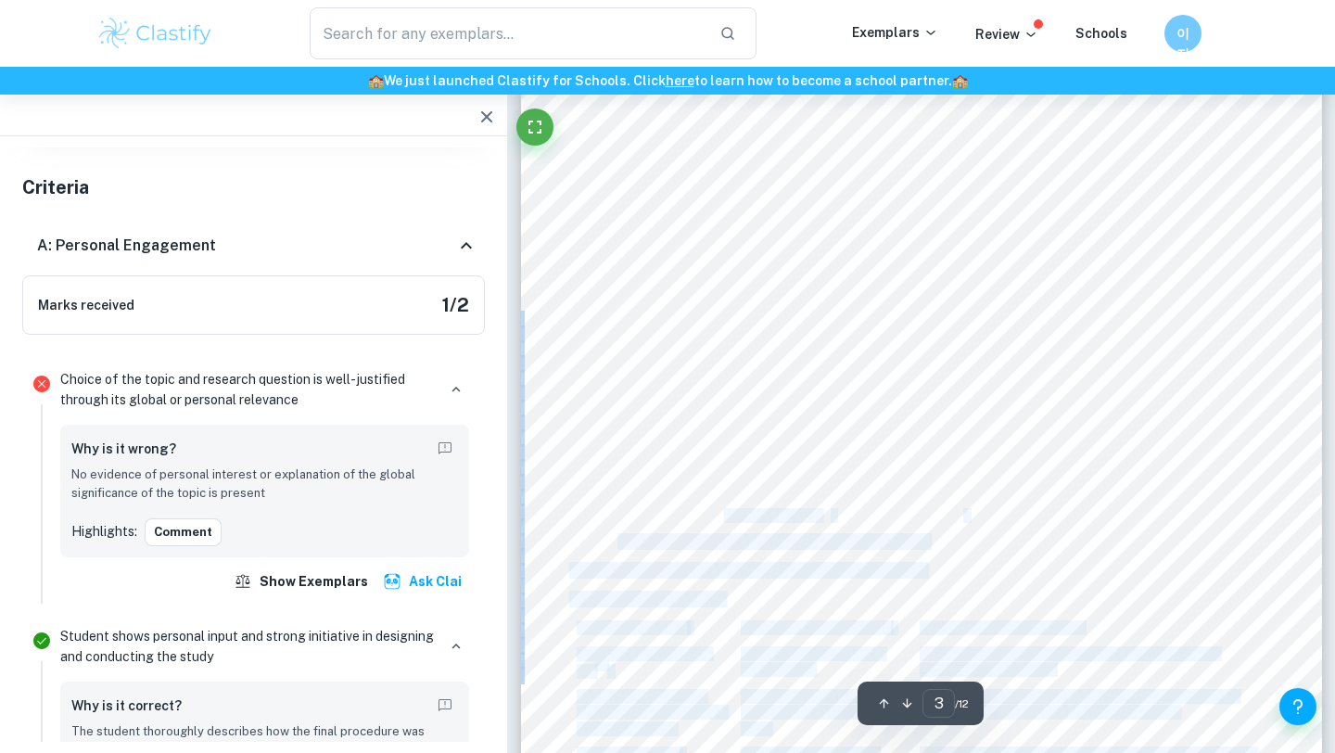
drag, startPoint x: 726, startPoint y: 514, endPoint x: 836, endPoint y: 522, distance: 110.6
click at [836, 522] on div "3 Table 2 – Uncontrolled variables Variable Impact on DV/objective Method of mo…" at bounding box center [921, 404] width 801 height 1133
click at [833, 515] on span at bounding box center [833, 515] width 4 height 13
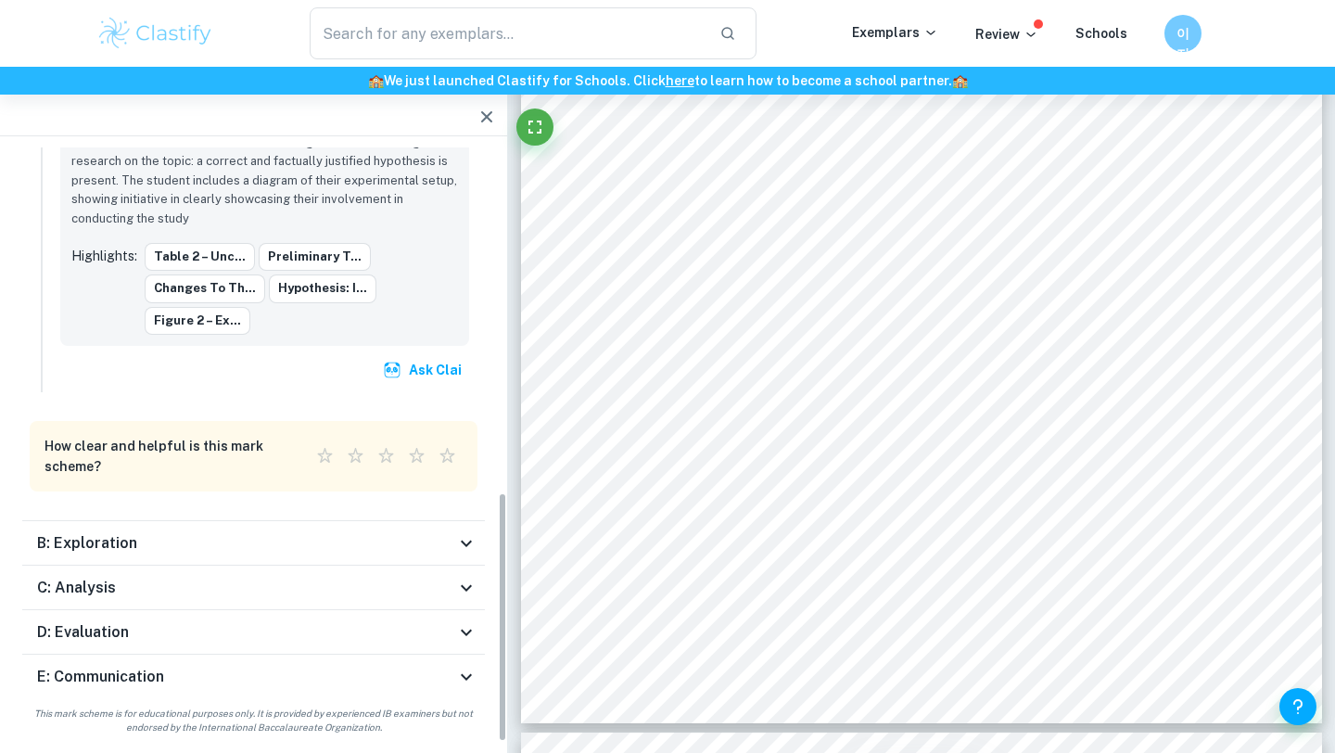
scroll to position [2819, 0]
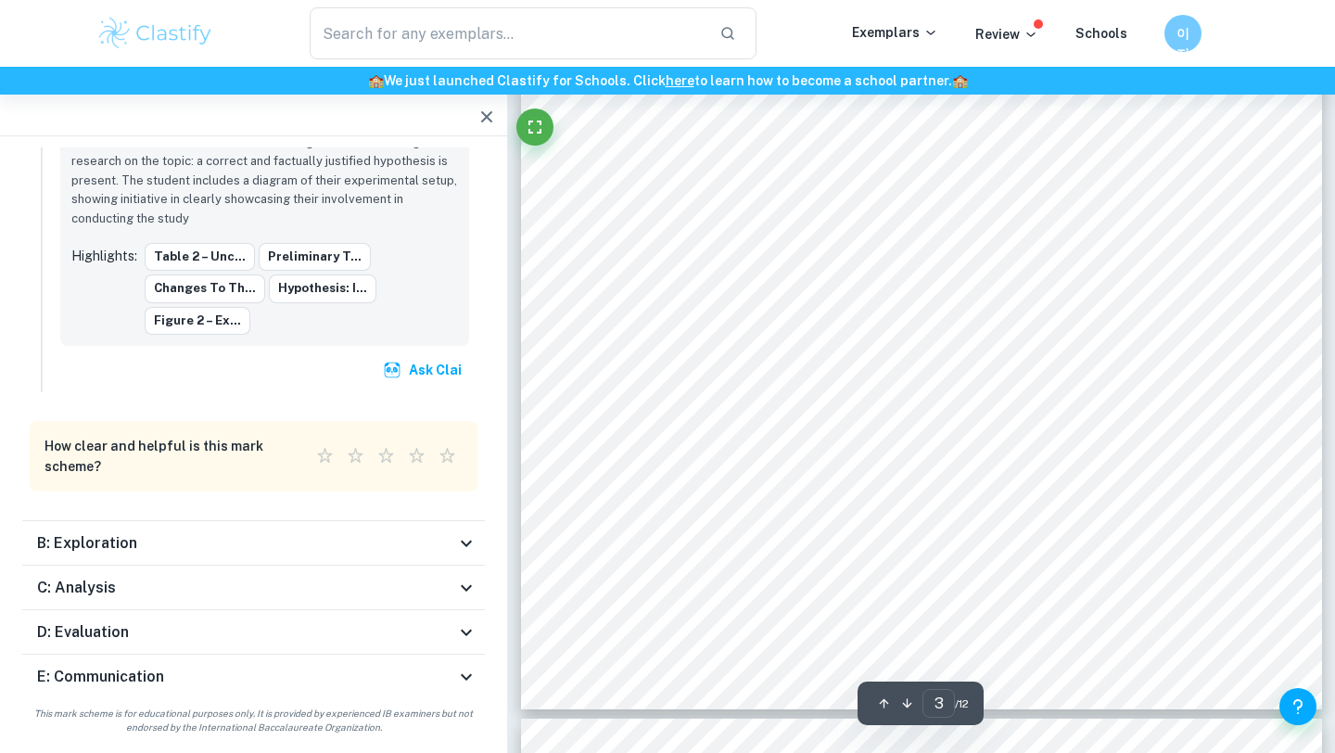
click at [254, 555] on div "B: Exploration" at bounding box center [253, 543] width 463 height 45
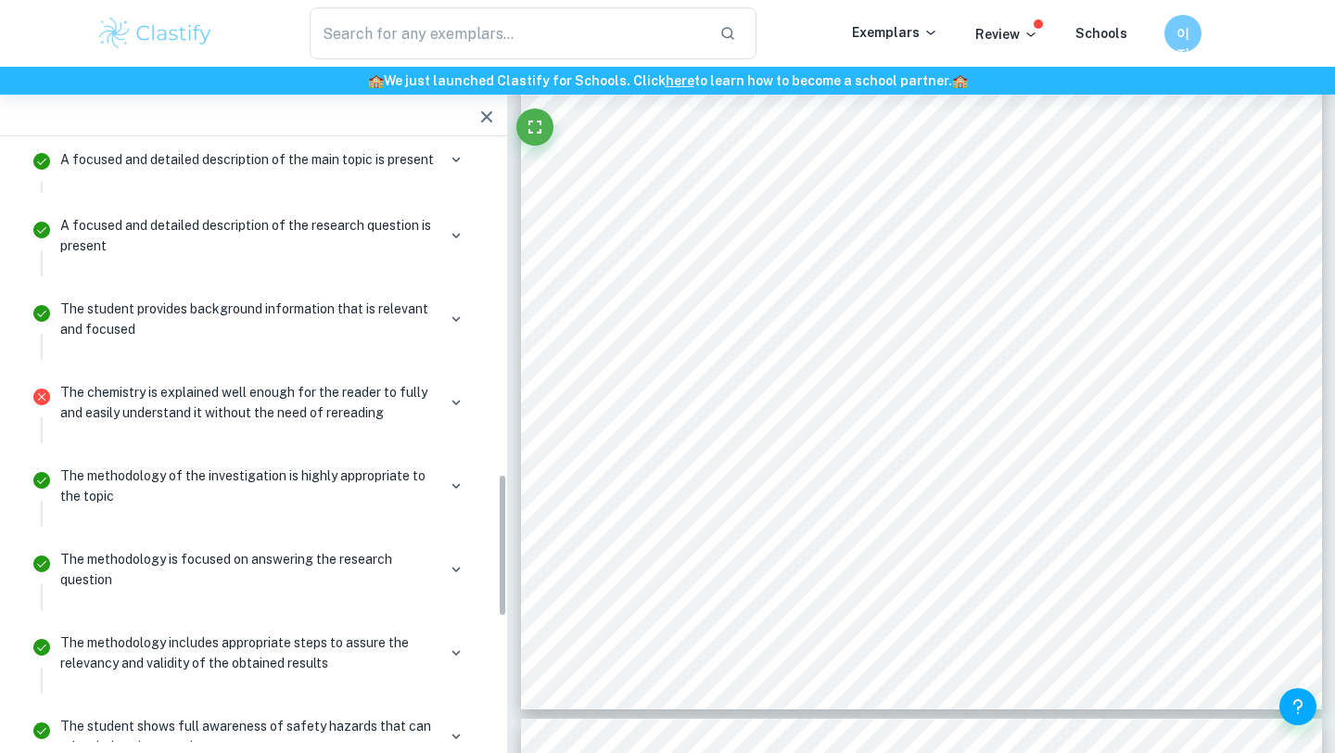
scroll to position [1347, 0]
click at [486, 115] on icon "button" at bounding box center [486, 116] width 11 height 11
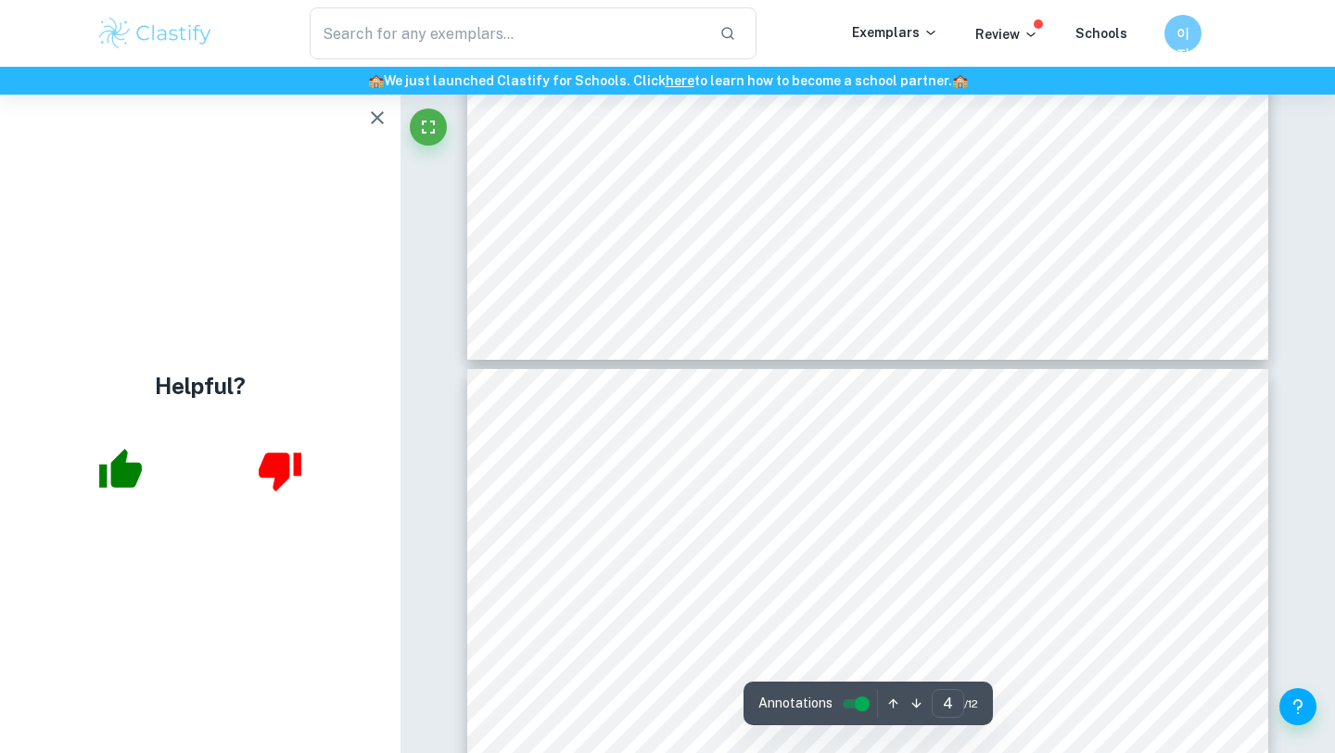
scroll to position [3175, 0]
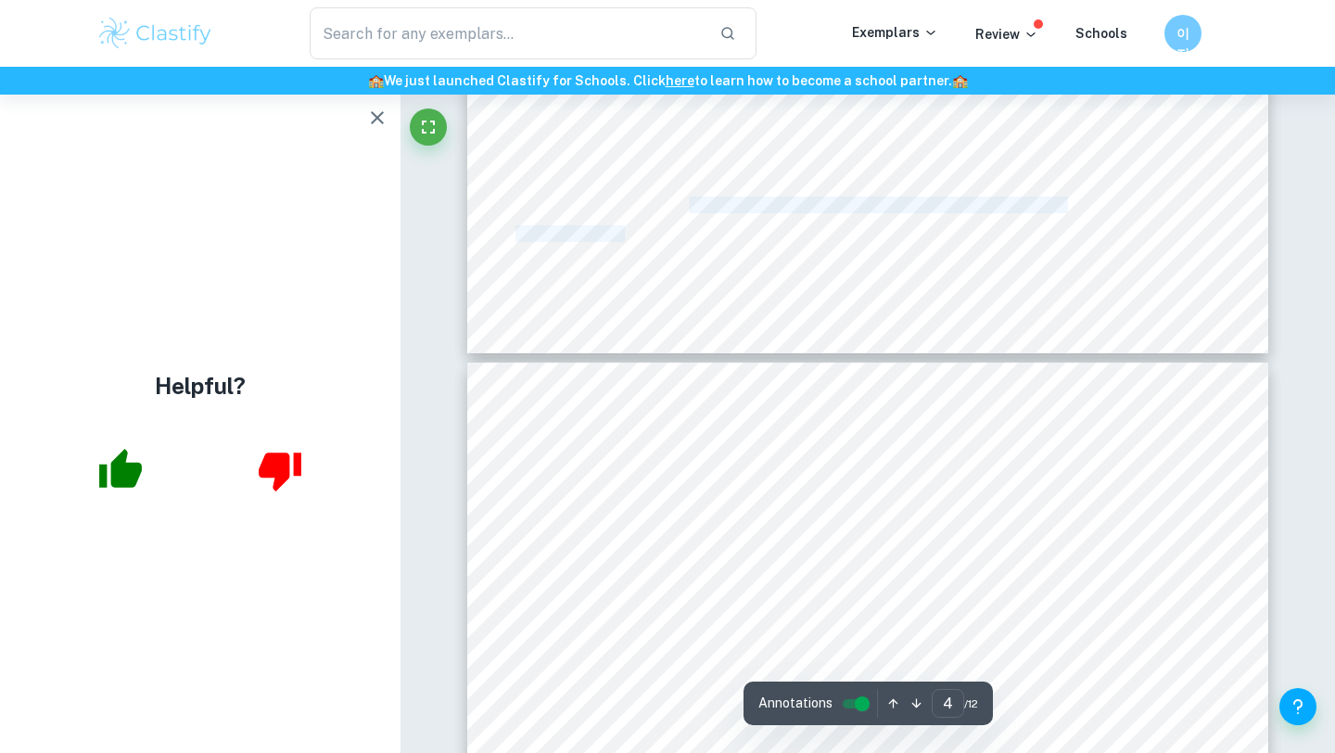
drag, startPoint x: 691, startPoint y: 201, endPoint x: 1080, endPoint y: 200, distance: 389.4
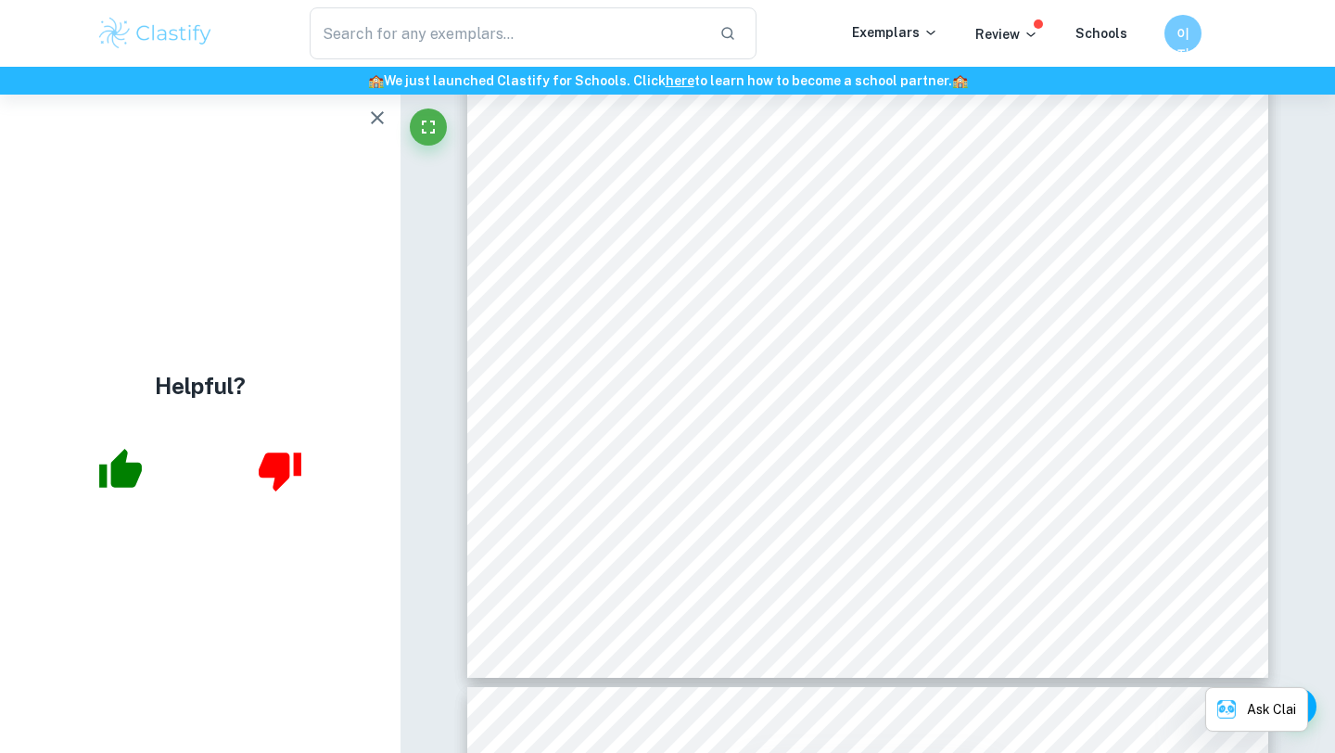
scroll to position [4306, 0]
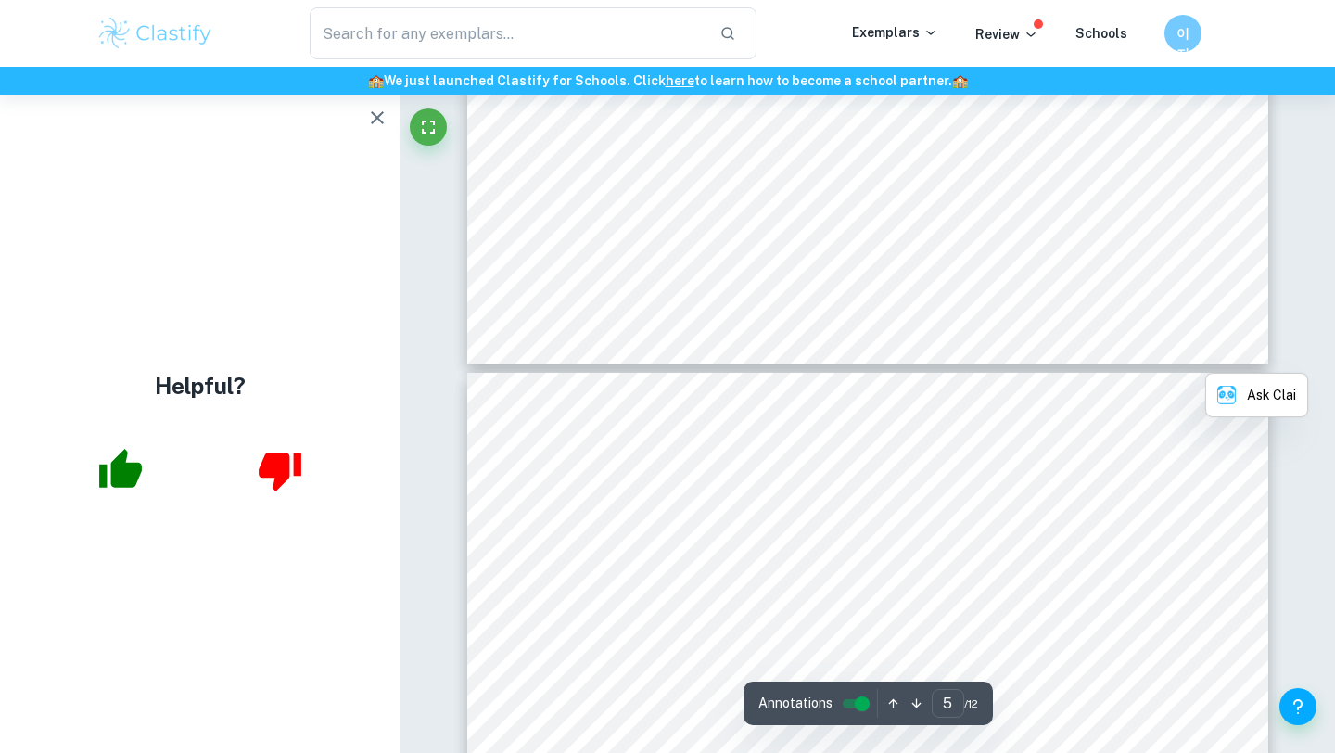
click at [375, 116] on icon "button" at bounding box center [377, 117] width 13 height 13
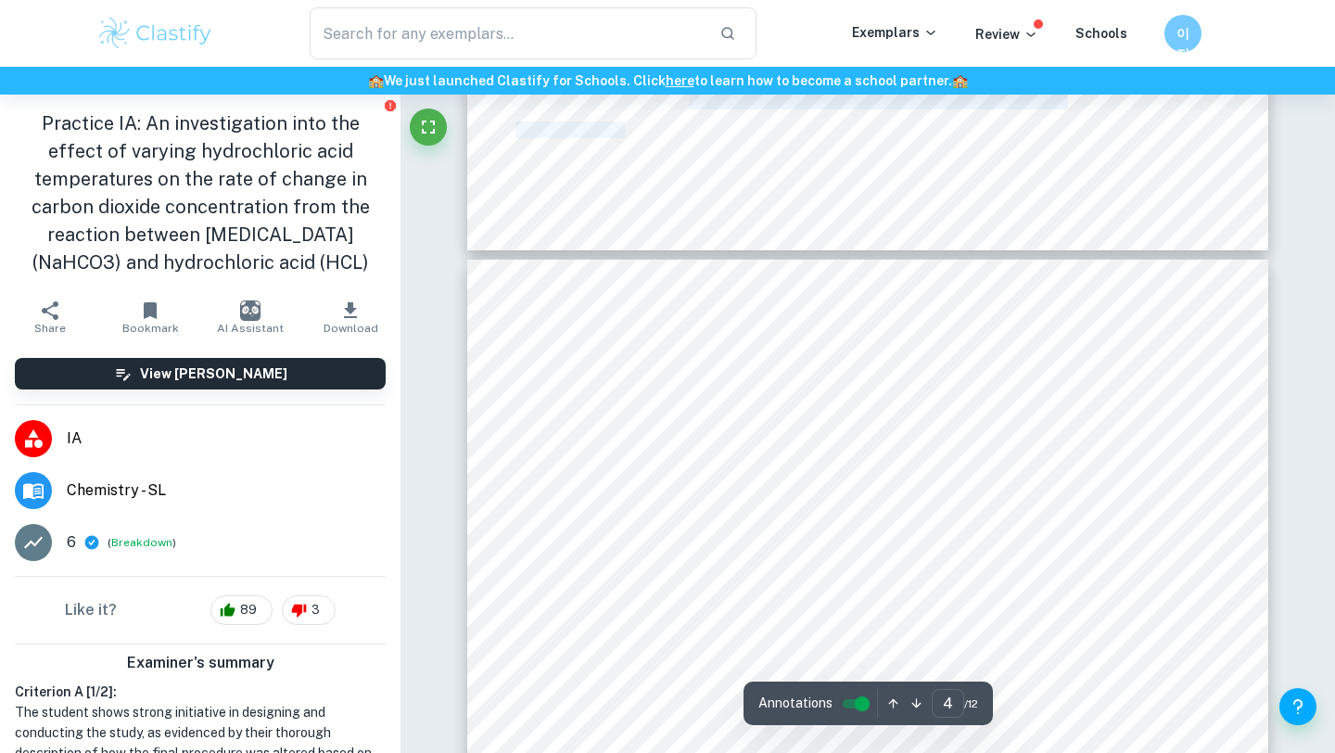
scroll to position [3546, 0]
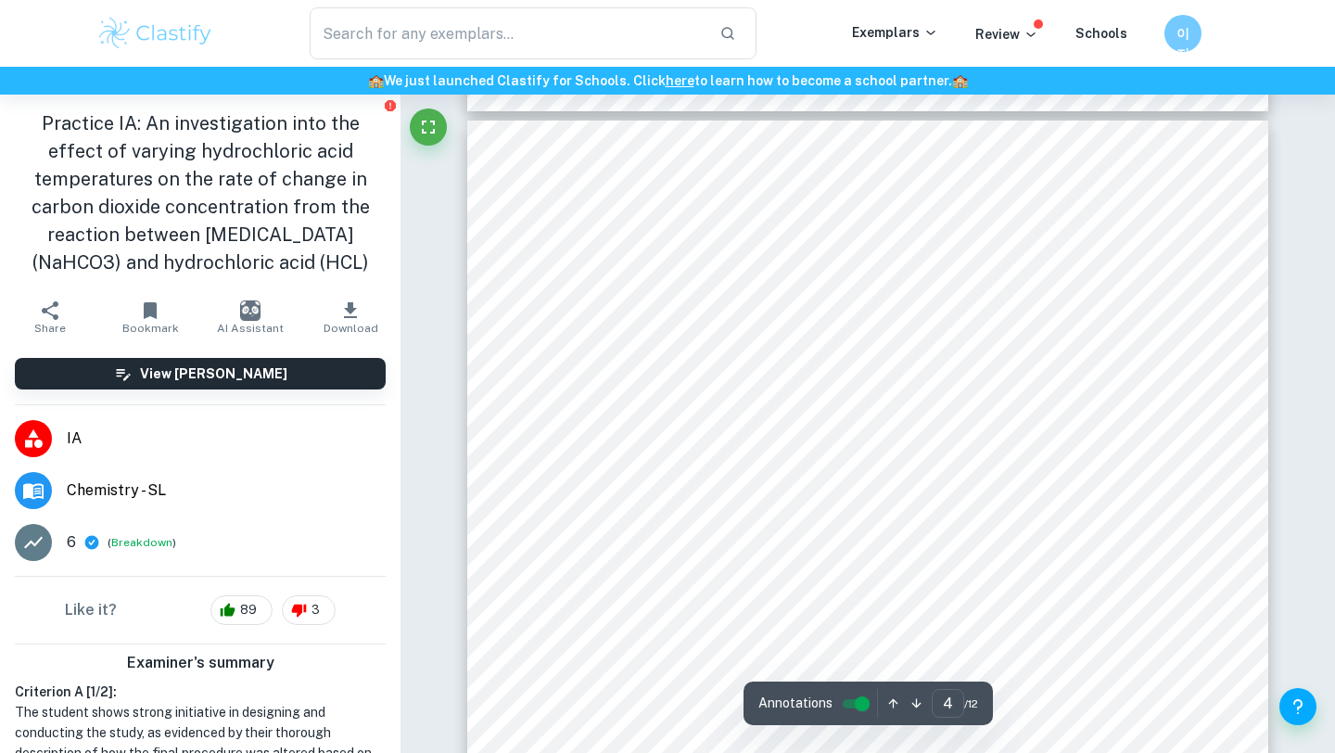
drag, startPoint x: 732, startPoint y: 206, endPoint x: 933, endPoint y: 219, distance: 200.7
click at [933, 219] on div "4 Preparation of 𝑵𝑵𝑵𝑵𝑯𝑯 variants 1. In 5 500cm³ conical flasks, measure out at …" at bounding box center [867, 687] width 801 height 1133
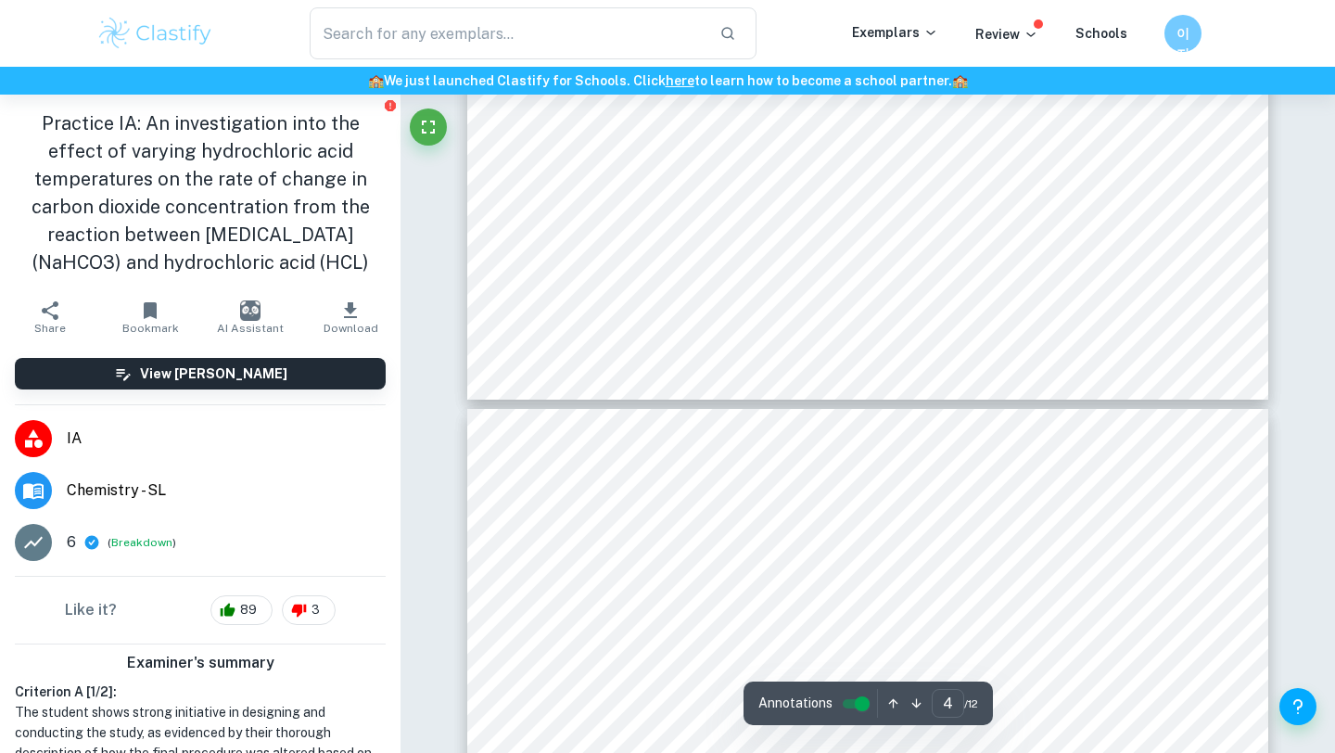
scroll to position [3749, 0]
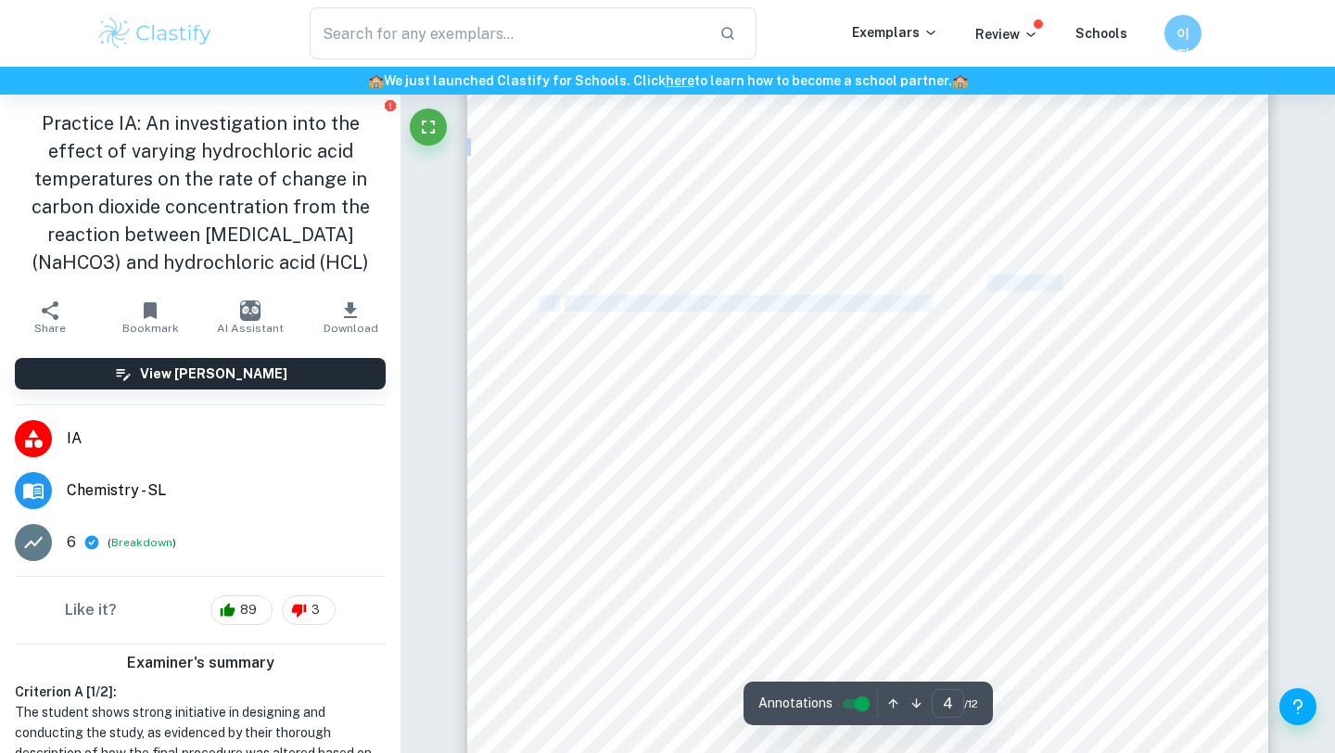
drag, startPoint x: 933, startPoint y: 299, endPoint x: 989, endPoint y: 288, distance: 57.5
click at [989, 288] on div "4 Preparation of 𝑵𝑵𝑵𝑵𝑯𝑯 variants 1. In 5 500cm³ conical flasks, measure out at …" at bounding box center [867, 483] width 801 height 1133
drag, startPoint x: 840, startPoint y: 327, endPoint x: 1024, endPoint y: 324, distance: 184.5
click at [1025, 324] on span "Using a 3 dp scale, measure out approximately 2 g of NaHCO3 in the 25 cm³ beake…" at bounding box center [858, 330] width 587 height 15
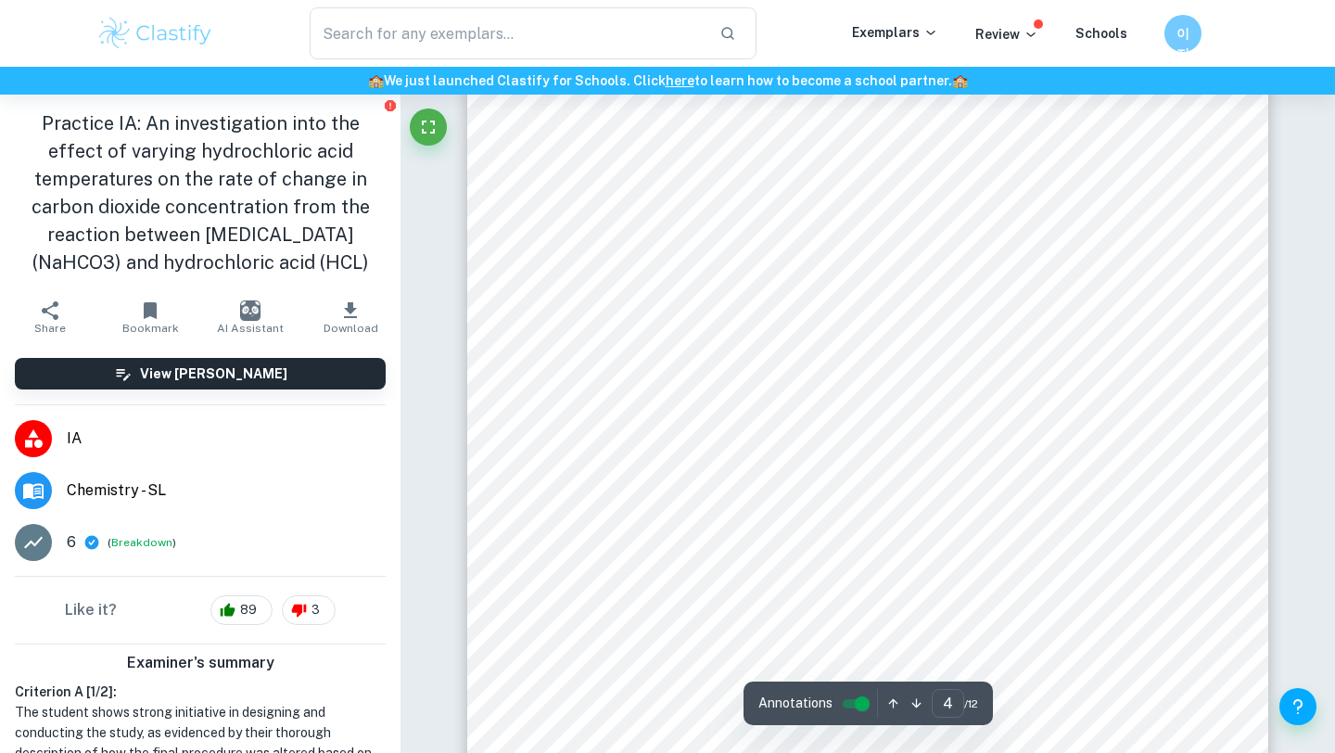
click at [757, 414] on span "into a 250 cm³ conical flask and place back into the water bath until the" at bounding box center [861, 413] width 429 height 15
drag, startPoint x: 734, startPoint y: 323, endPoint x: 905, endPoint y: 318, distance: 170.7
click at [910, 320] on span "Repeat steps 10-17 3 times. Keep the time measured constant" at bounding box center [752, 323] width 374 height 15
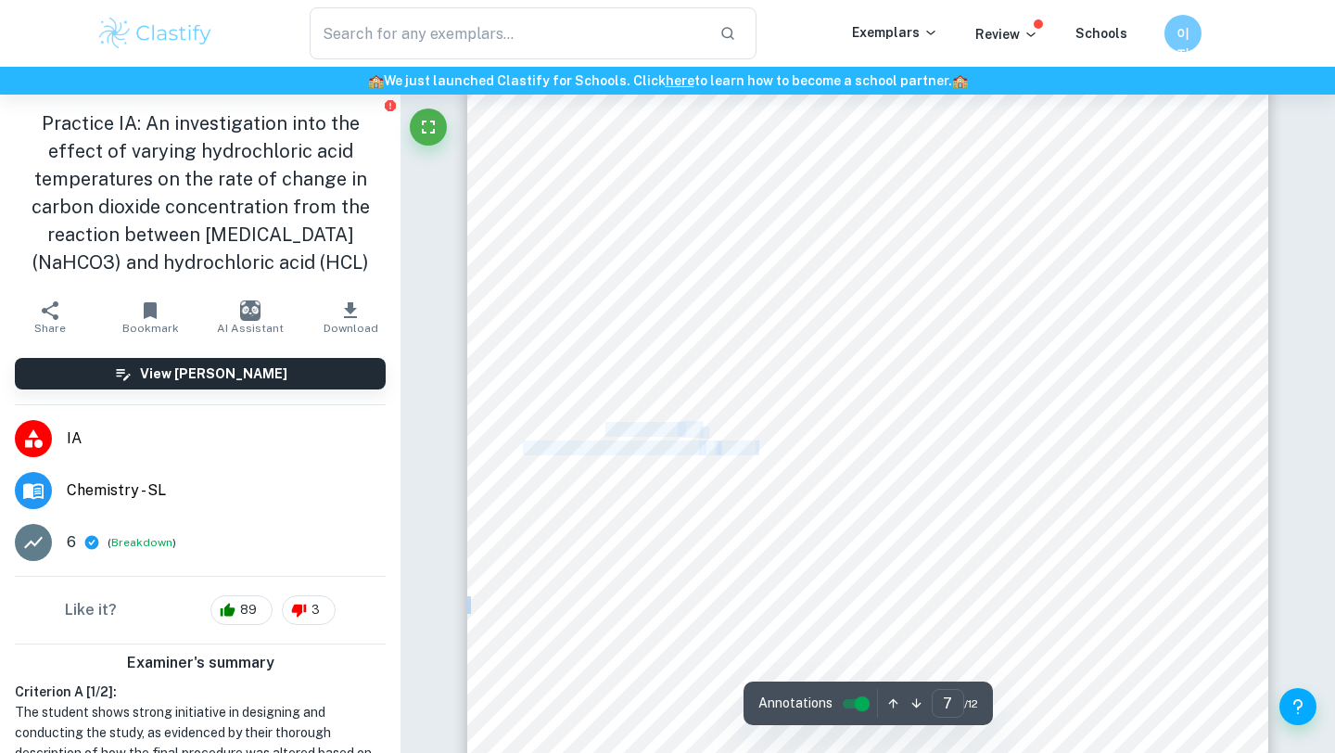
drag, startPoint x: 758, startPoint y: 450, endPoint x: 603, endPoint y: 428, distance: 157.2
click at [603, 428] on div "7 Table 7 – Sample calculations for trial 1, 10 ℃ from processed data (values a…" at bounding box center [867, 526] width 801 height 1133
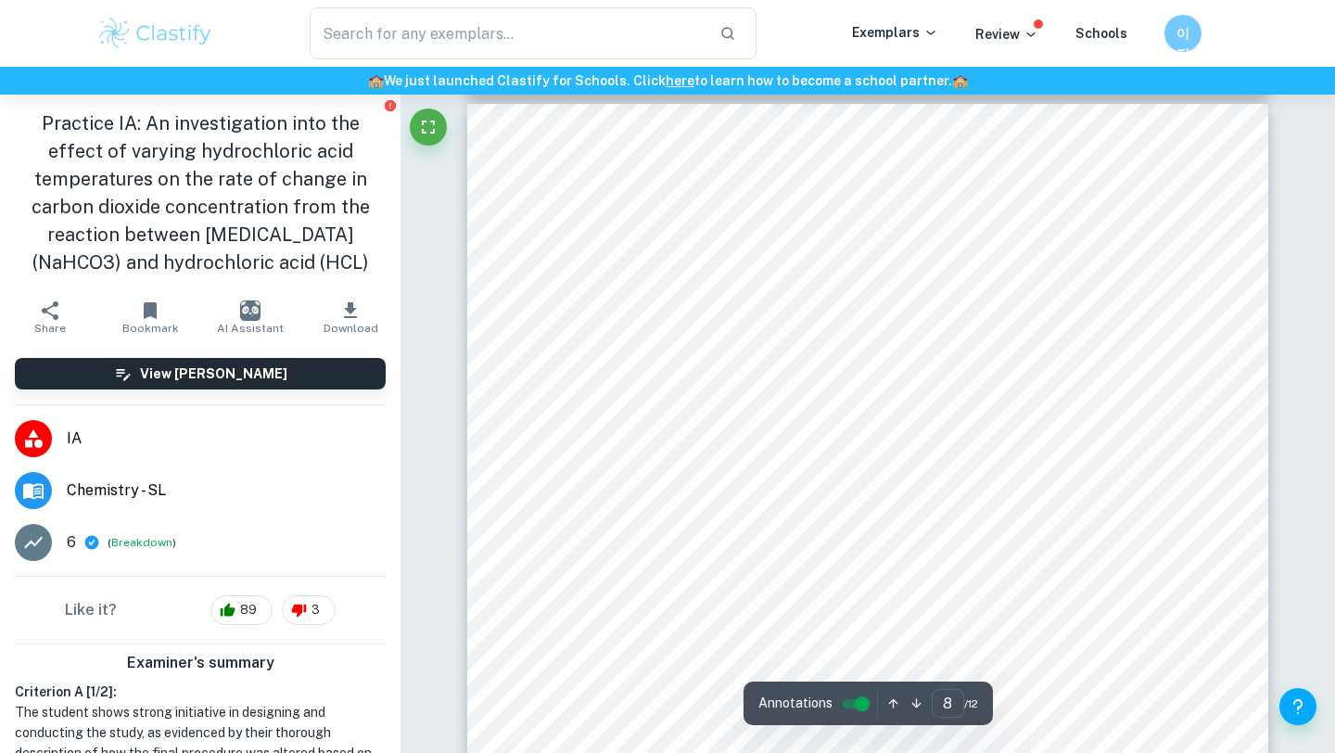
scroll to position [8146, 0]
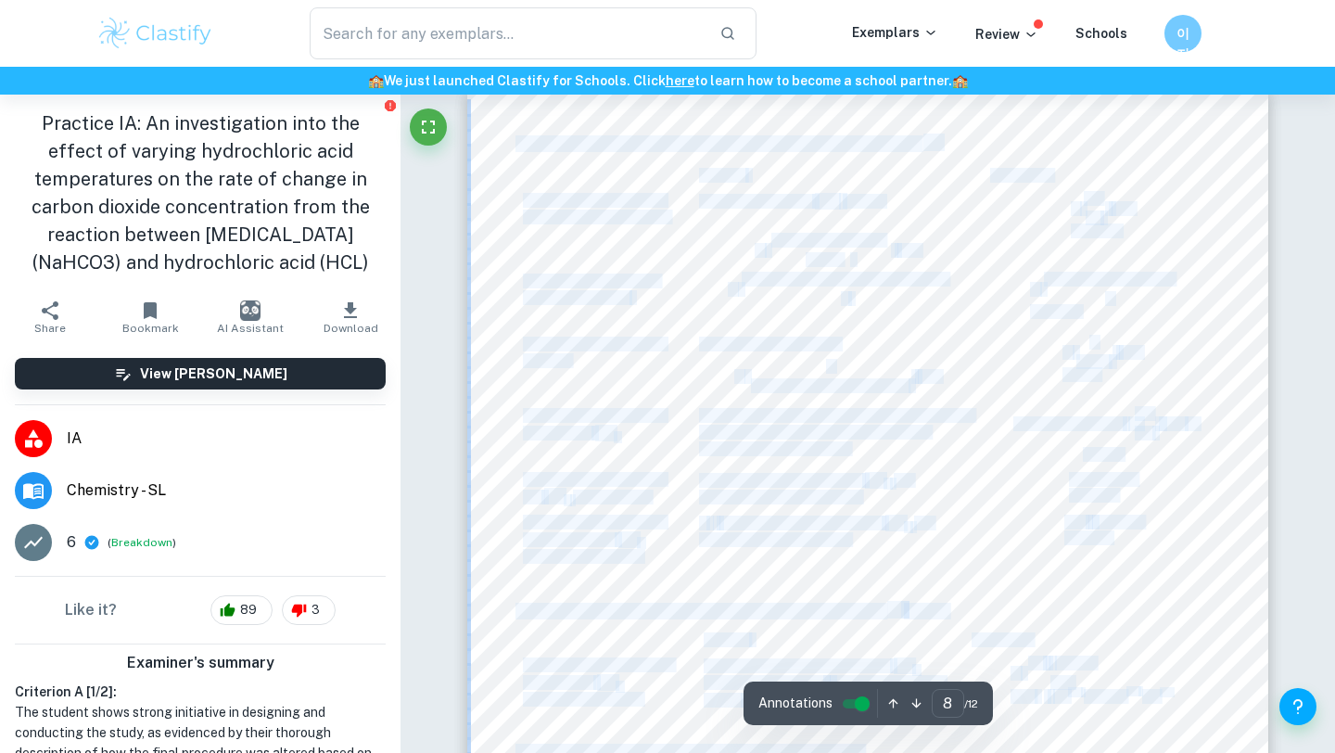
drag, startPoint x: 518, startPoint y: 138, endPoint x: 777, endPoint y: 228, distance: 273.9
click at [777, 228] on div "8 Table 8 – Sample percentage uncertainty propagation for trial 1, 10 ℃ Formula…" at bounding box center [867, 652] width 801 height 1133
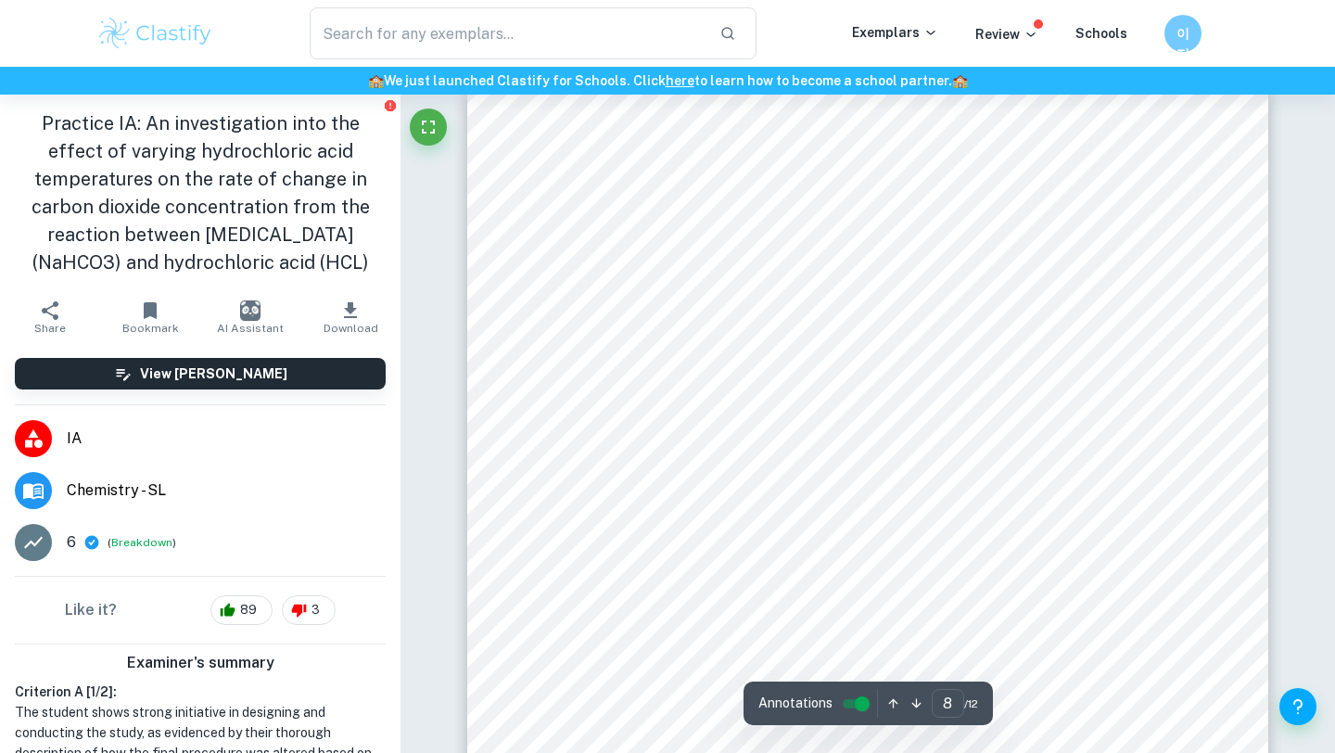
click at [706, 145] on span "Table 8 – Sample percentage uncertainty propagation for trial 1, 10" at bounding box center [717, 143] width 404 height 15
drag, startPoint x: 574, startPoint y: 142, endPoint x: 897, endPoint y: 143, distance: 322.6
click at [898, 144] on span "Table 8 – Sample percentage uncertainty propagation for trial 1, 10" at bounding box center [717, 143] width 404 height 15
click at [888, 145] on div "8 Table 8 – Sample percentage uncertainty propagation for trial 1, 10 ℃ Formula…" at bounding box center [867, 554] width 801 height 1133
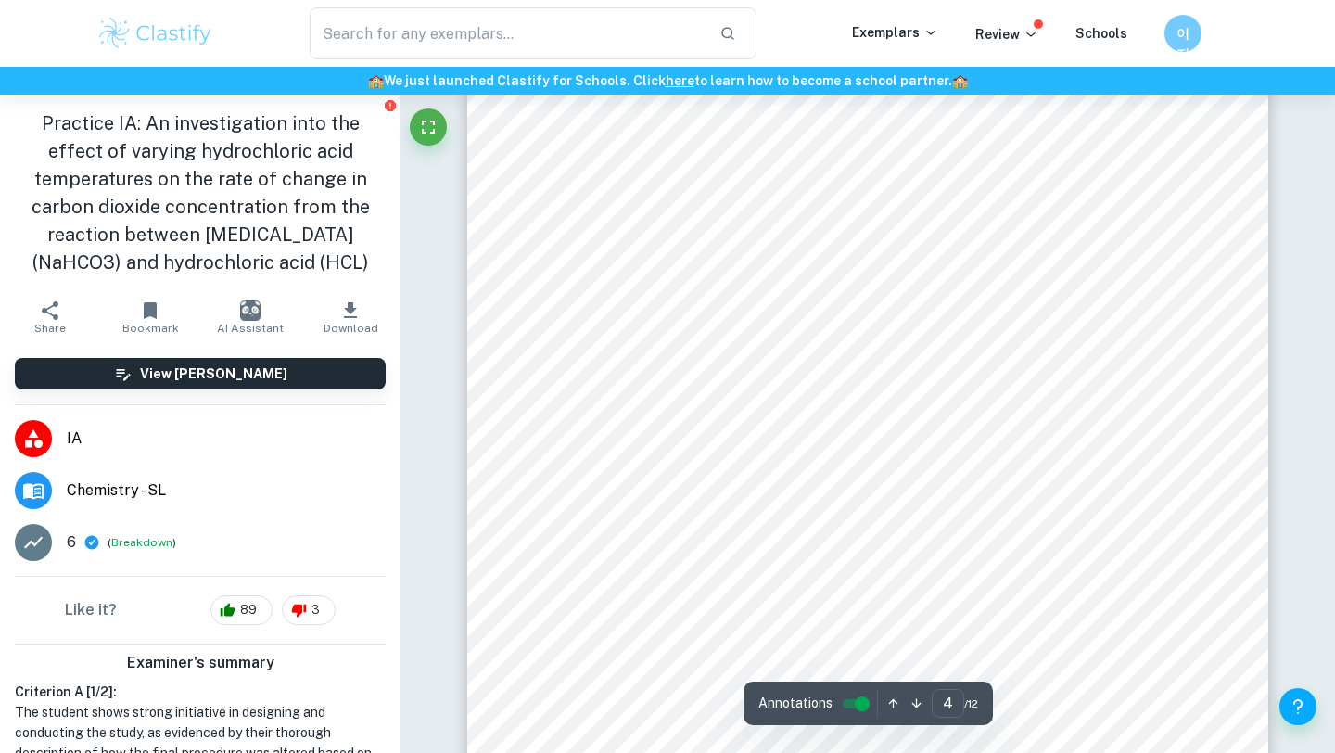
scroll to position [3847, 0]
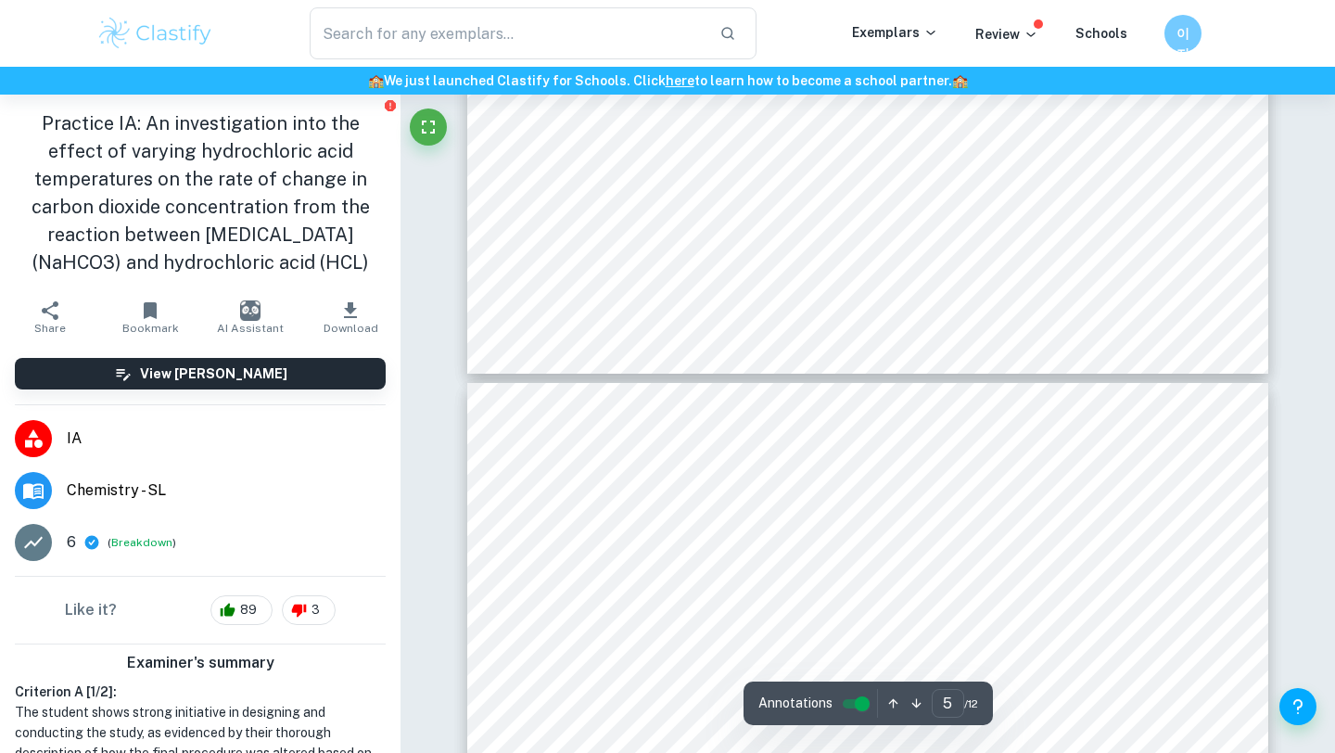
type input "6"
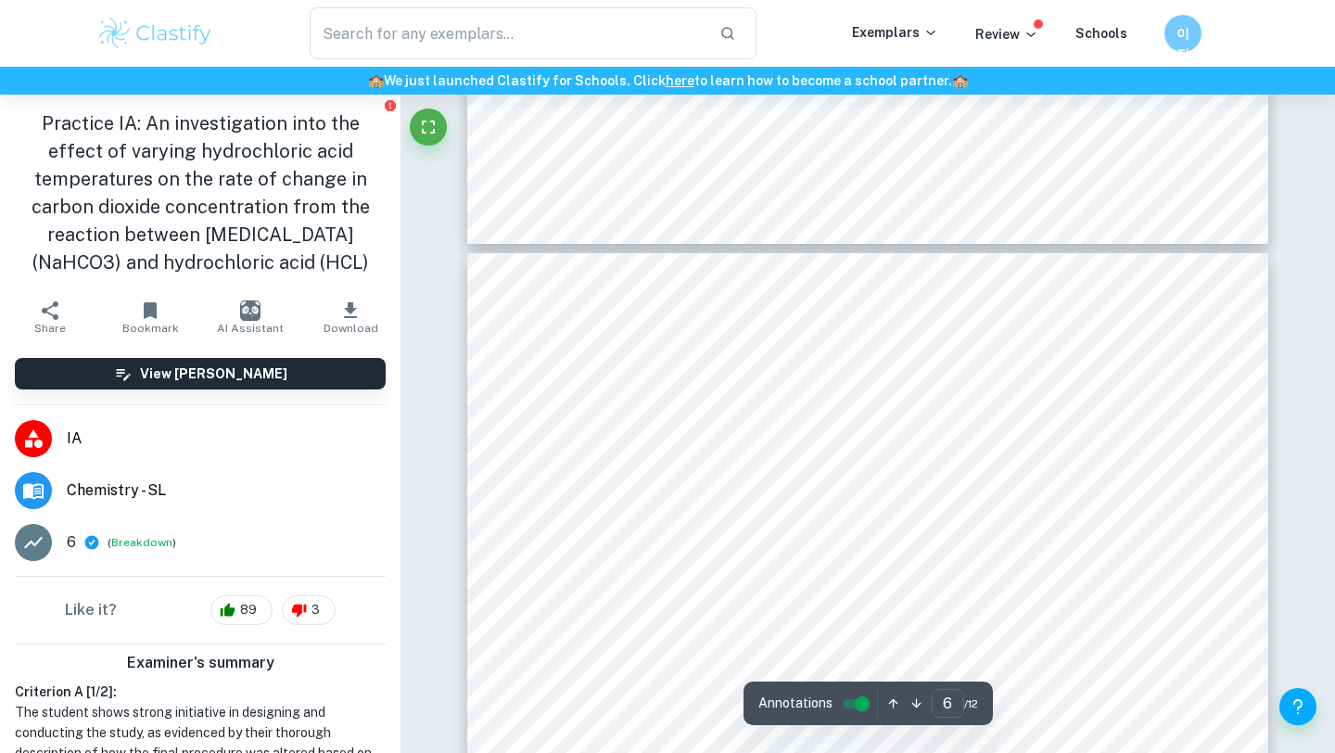
scroll to position [5901, 0]
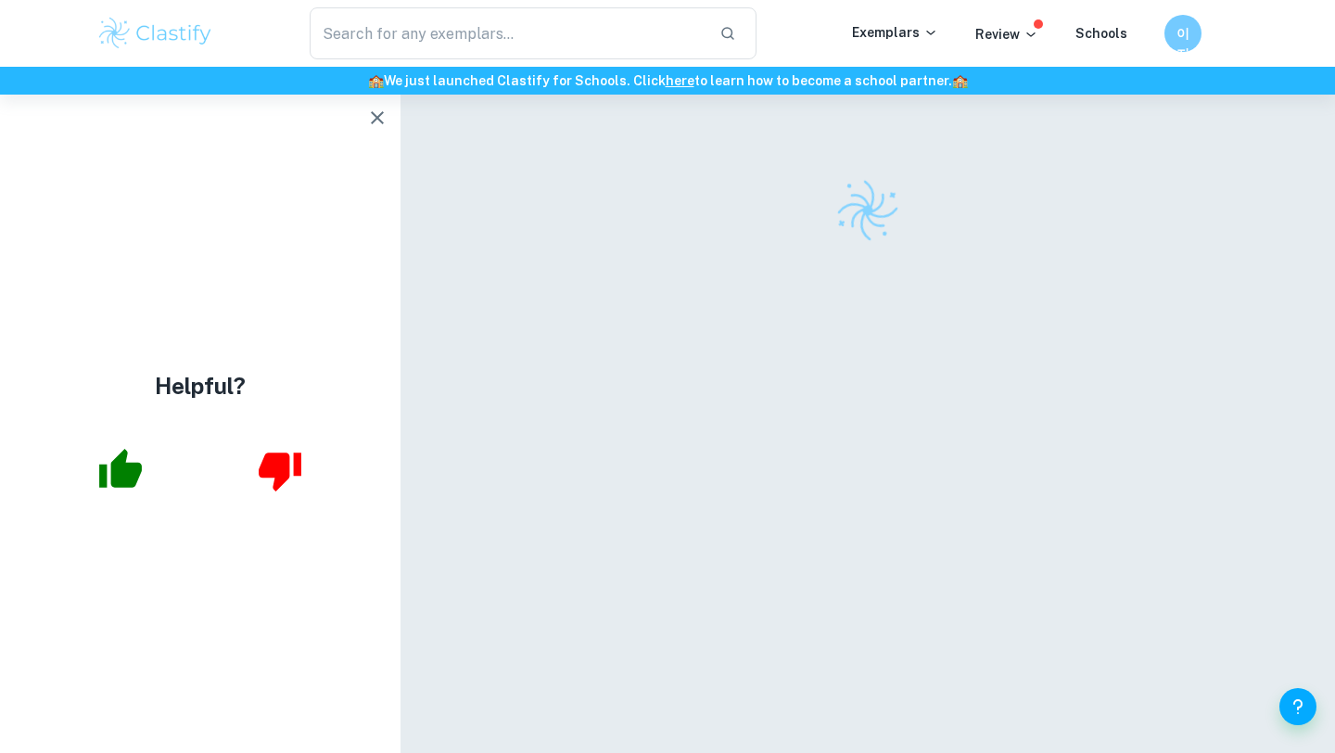
click at [382, 122] on icon "button" at bounding box center [377, 117] width 13 height 13
click at [384, 111] on icon "button" at bounding box center [377, 118] width 22 height 22
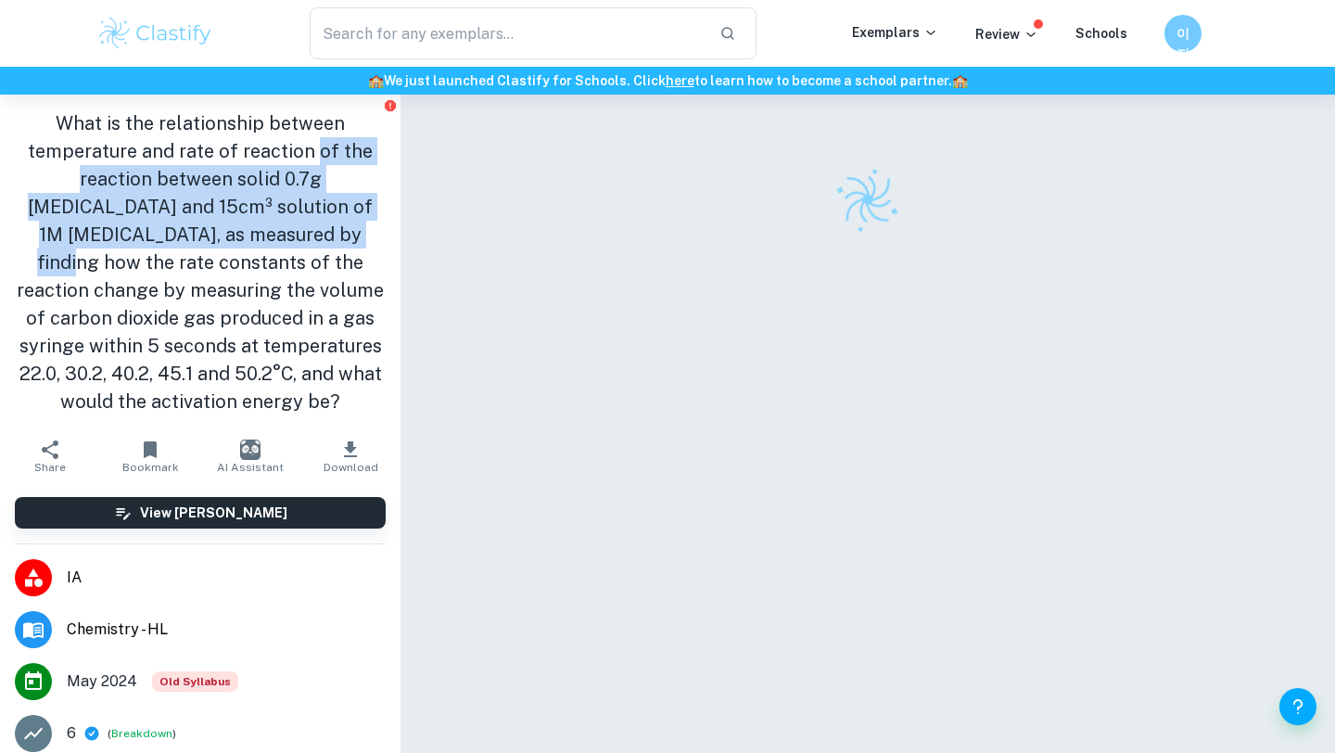
drag, startPoint x: 319, startPoint y: 159, endPoint x: 307, endPoint y: 224, distance: 66.0
click at [308, 224] on h1 "What is the relationship between temperature and rate of reaction of the reacti…" at bounding box center [200, 262] width 371 height 306
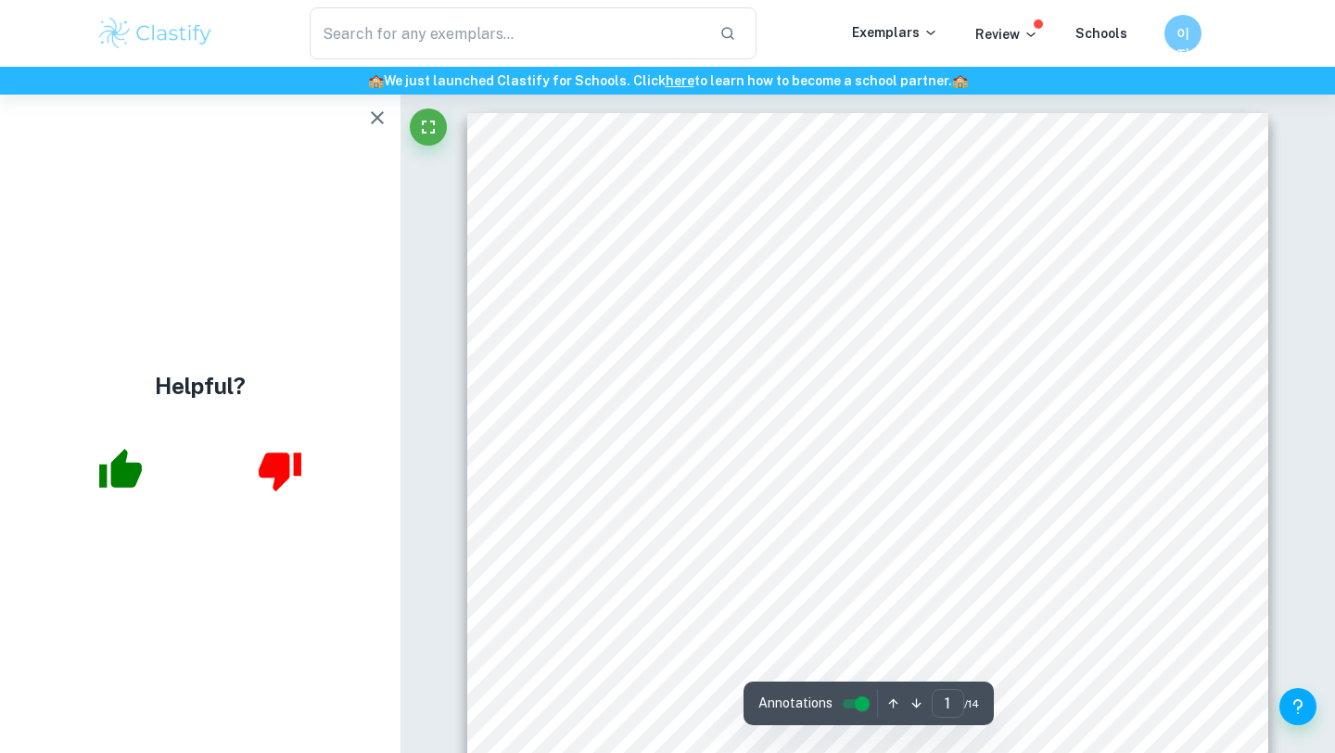
click at [378, 115] on icon "button" at bounding box center [377, 117] width 13 height 13
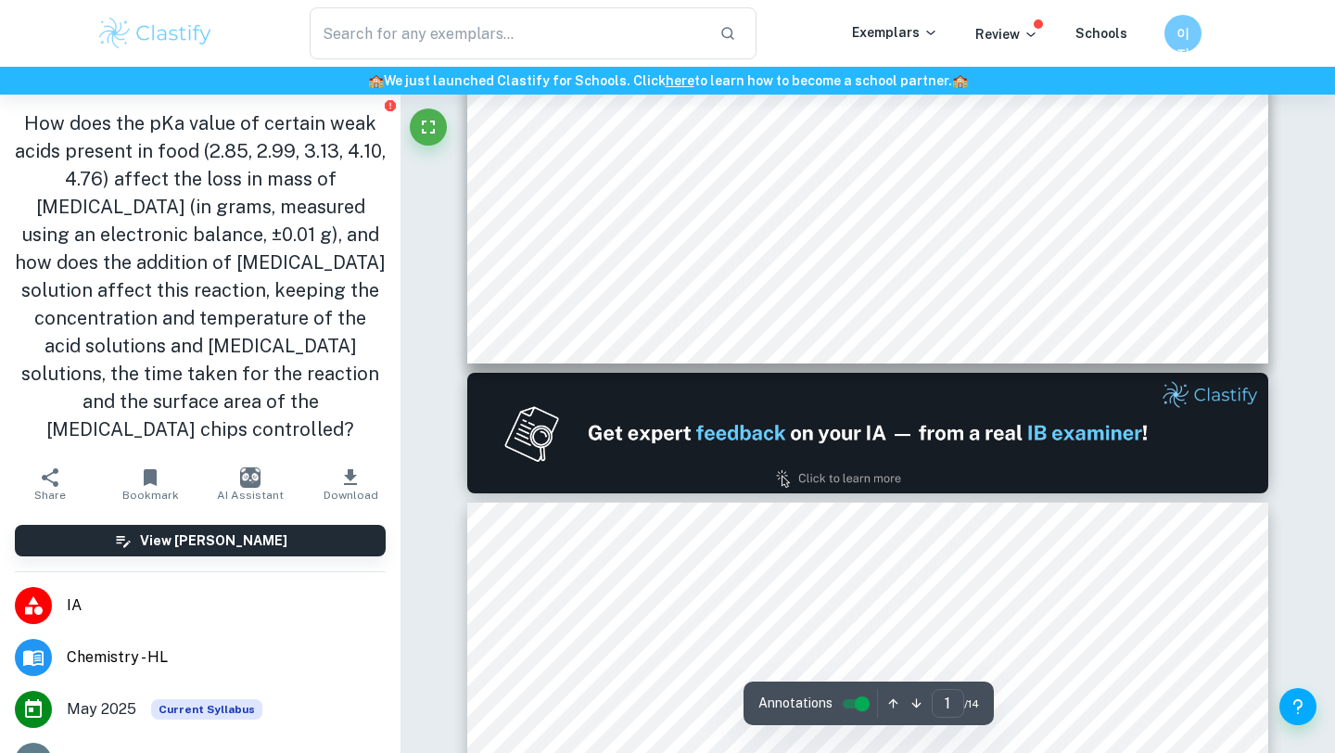
type input "2"
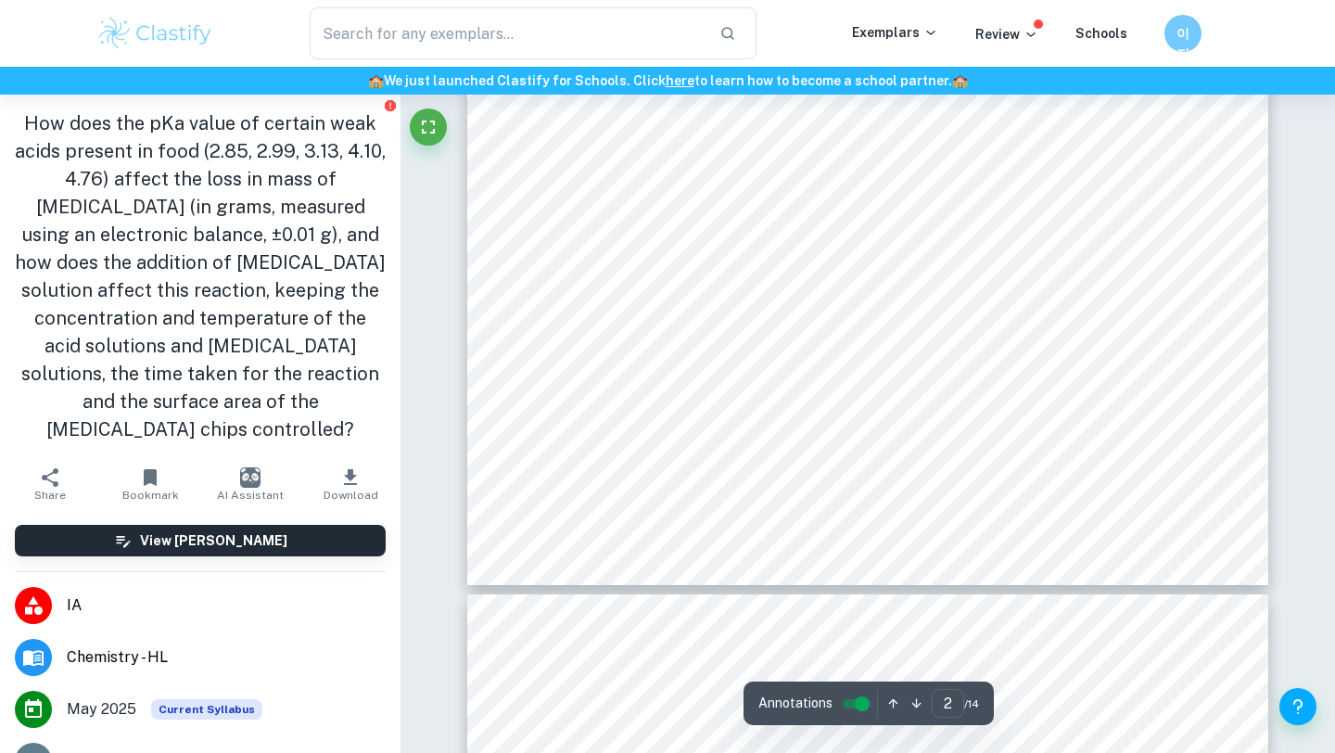
scroll to position [1738, 0]
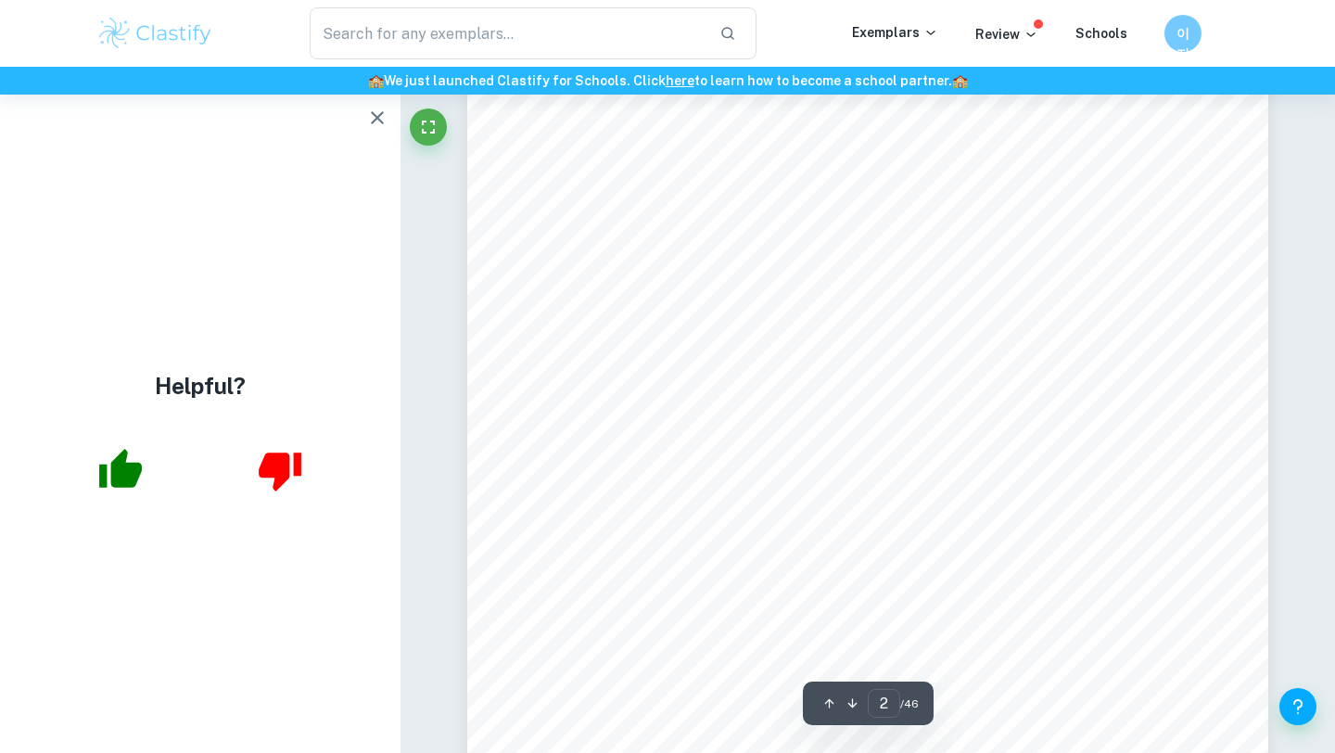
scroll to position [1373, 0]
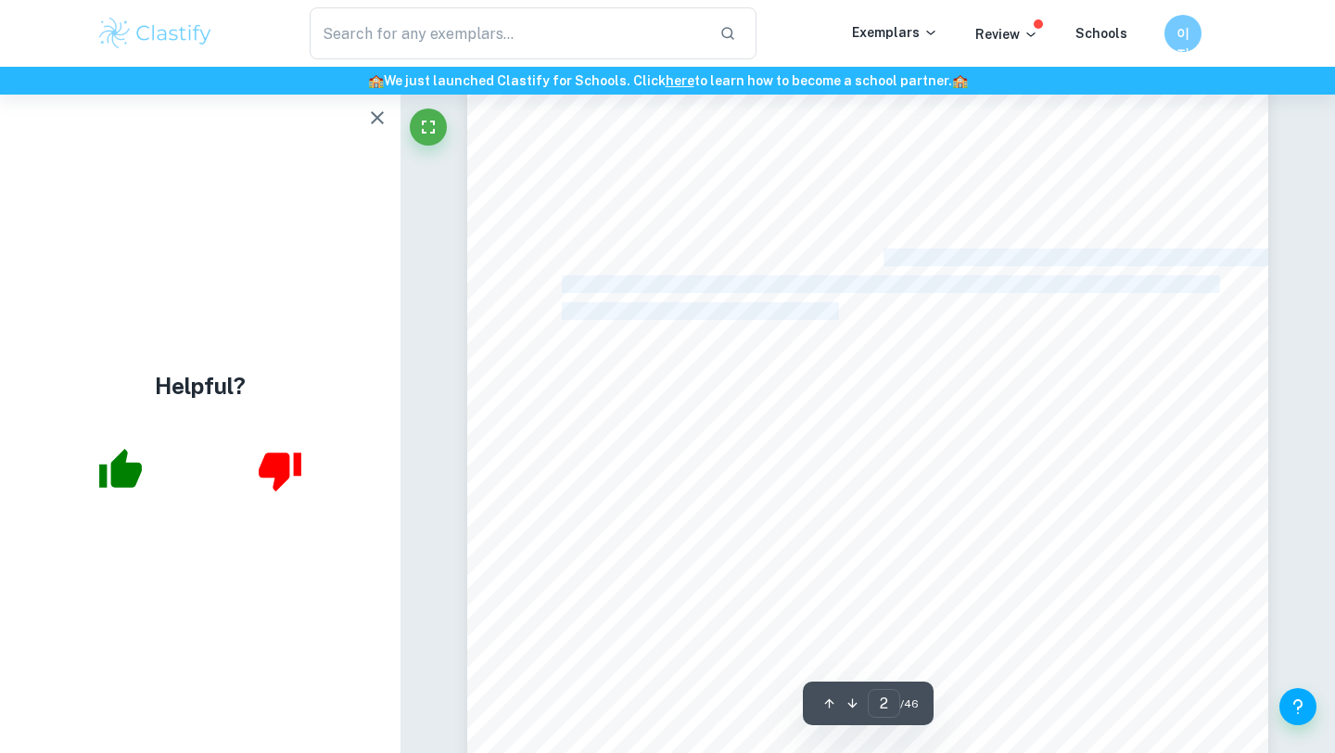
drag, startPoint x: 826, startPoint y: 254, endPoint x: 838, endPoint y: 305, distance: 52.4
click at [838, 305] on div "1 Research Question Finding the rate of the neutralization reaction between 0.5…" at bounding box center [867, 434] width 801 height 1037
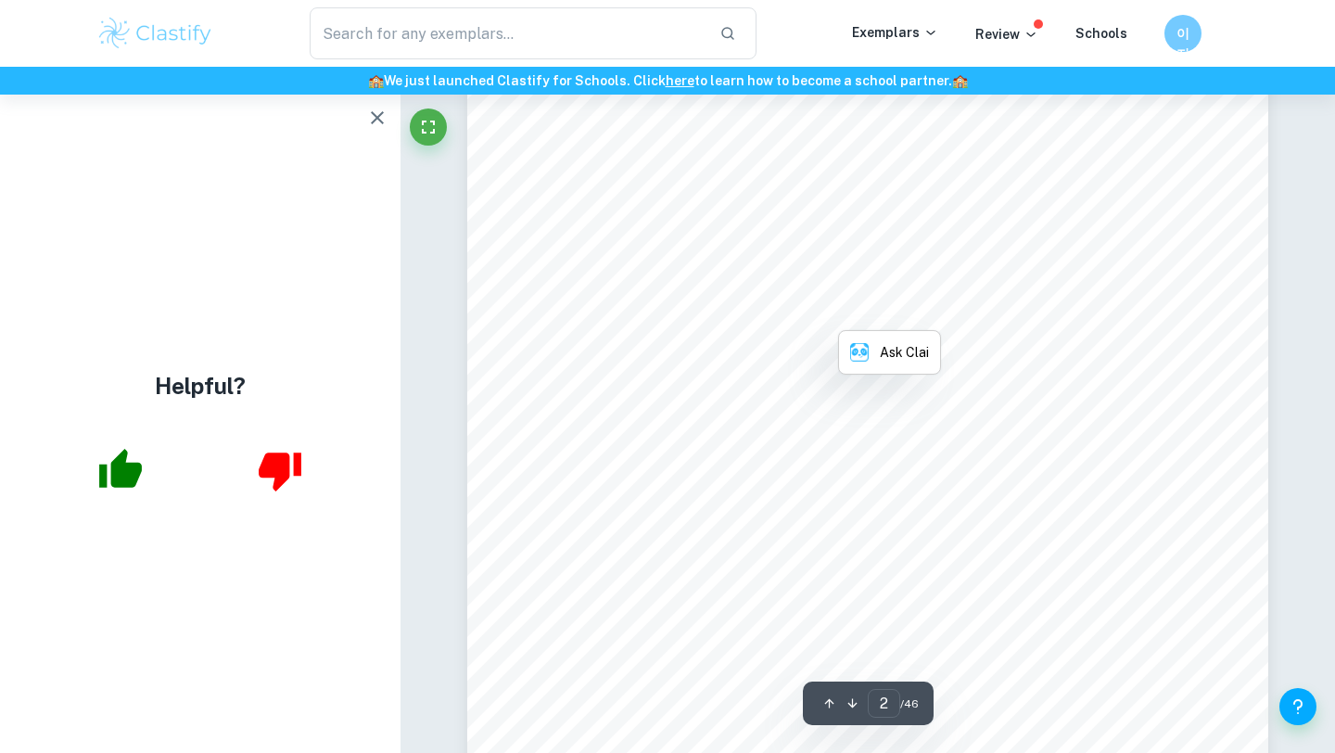
click at [686, 347] on span "home remedy: the neutralization reaction between [MEDICAL_DATA] (NaHCO" at bounding box center [808, 340] width 493 height 16
click at [381, 109] on icon "button" at bounding box center [377, 118] width 22 height 22
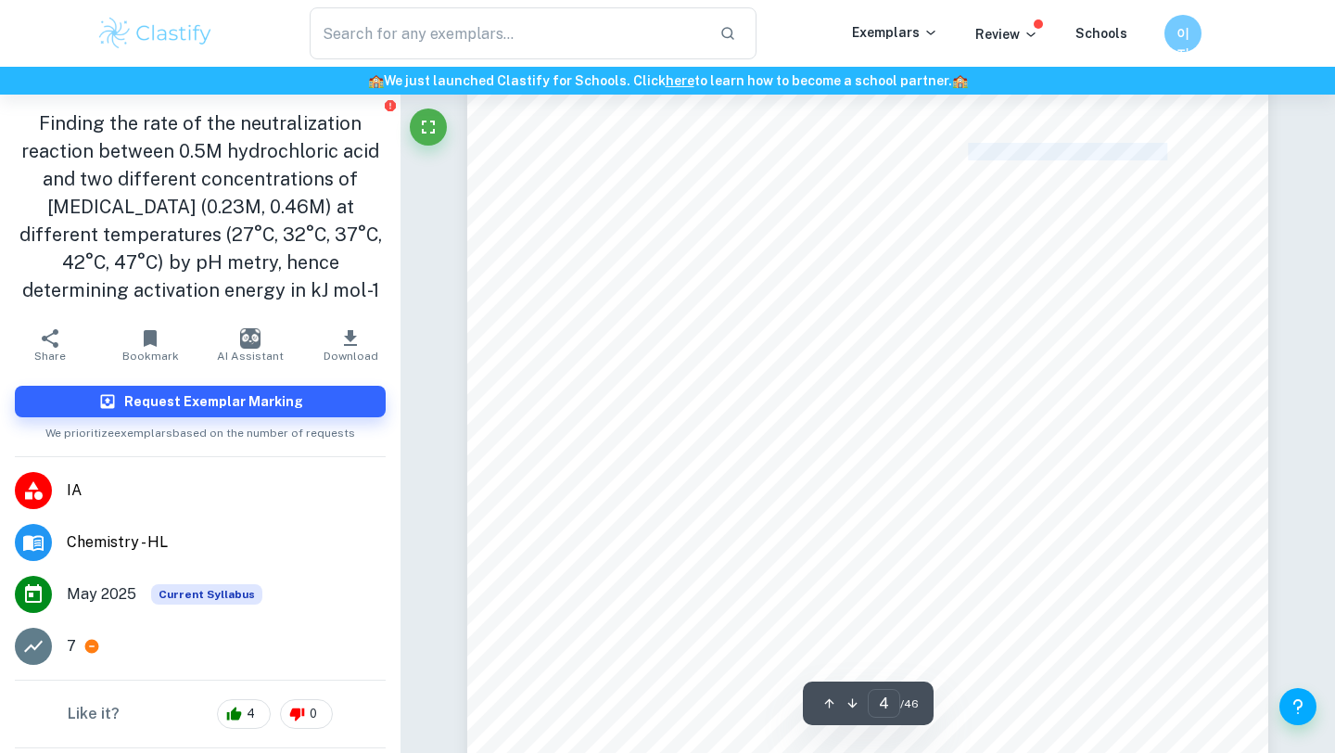
drag, startPoint x: 969, startPoint y: 150, endPoint x: 1164, endPoint y: 149, distance: 194.7
click at [1164, 149] on span ": Temperature of the hot water bath (27°C, 32°C, 37°C, 42°C, 47°C)" at bounding box center [955, 153] width 433 height 16
click at [1165, 151] on span ": Temperature of the hot water bath (27°C, 32°C, 37°C, 42°C, 47°C)" at bounding box center [955, 153] width 433 height 16
drag, startPoint x: 1165, startPoint y: 151, endPoint x: 973, endPoint y: 149, distance: 192.9
click at [973, 149] on span ": Temperature of the hot water bath (27°C, 32°C, 37°C, 42°C, 47°C)" at bounding box center [955, 153] width 433 height 16
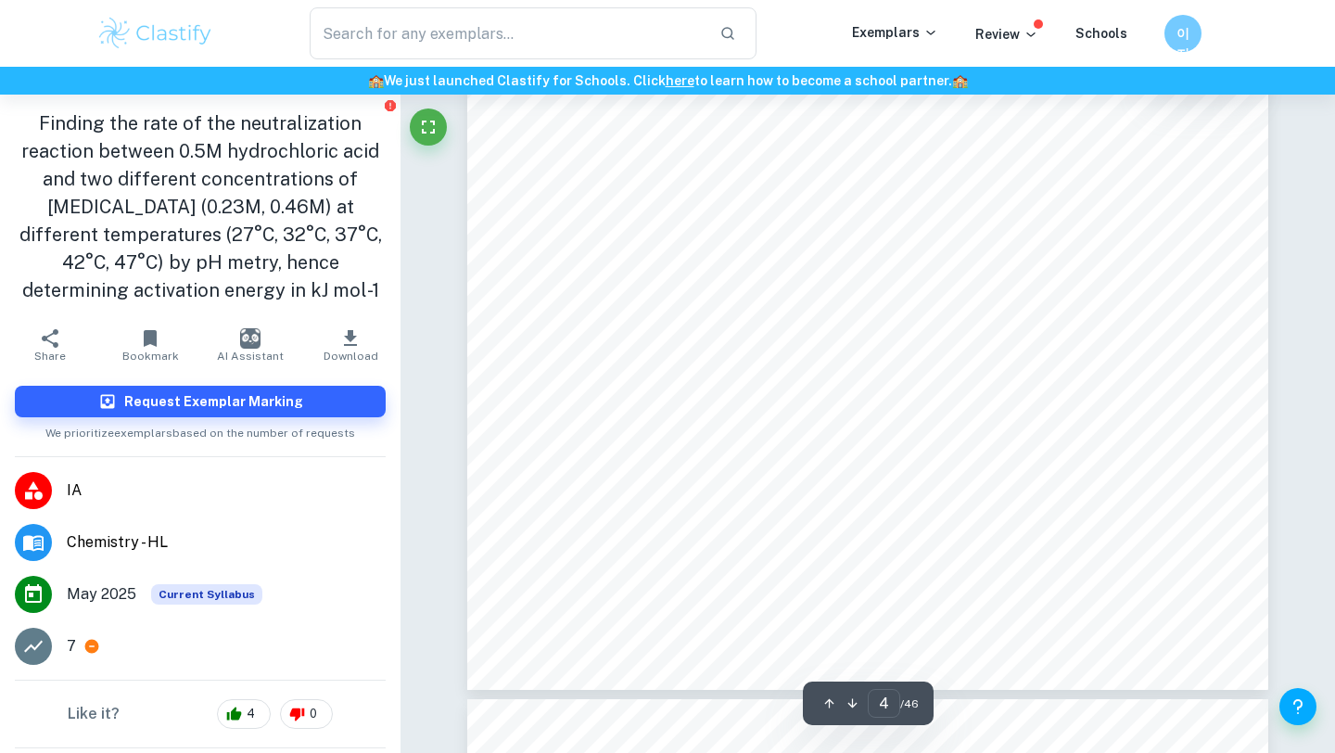
scroll to position [3729, 0]
drag, startPoint x: 757, startPoint y: 139, endPoint x: 897, endPoint y: 173, distance: 144.1
click at [899, 173] on div "3 temperature and concentrations of both reactants will remain constant for all…" at bounding box center [867, 169] width 801 height 1037
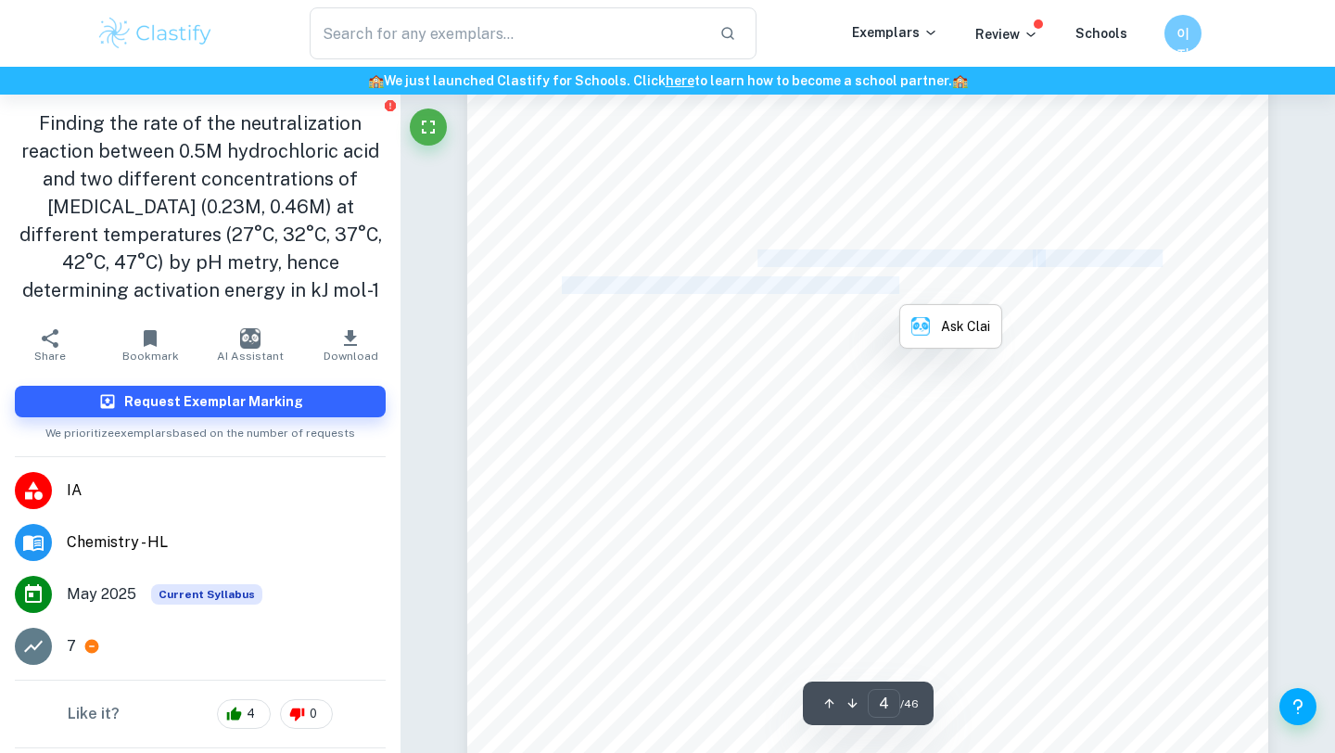
scroll to position [3595, 0]
click at [836, 280] on span "The rate of reaction between HCl and NaHCO" at bounding box center [887, 277] width 292 height 16
copy span "change in pH per second using pH metry at different temperatures"
drag, startPoint x: 562, startPoint y: 305, endPoint x: 980, endPoint y: 300, distance: 418.2
click at [980, 300] on span "change in pH per second using pH metry at different temperatures (27°C, 32°C, 3…" at bounding box center [852, 304] width 581 height 16
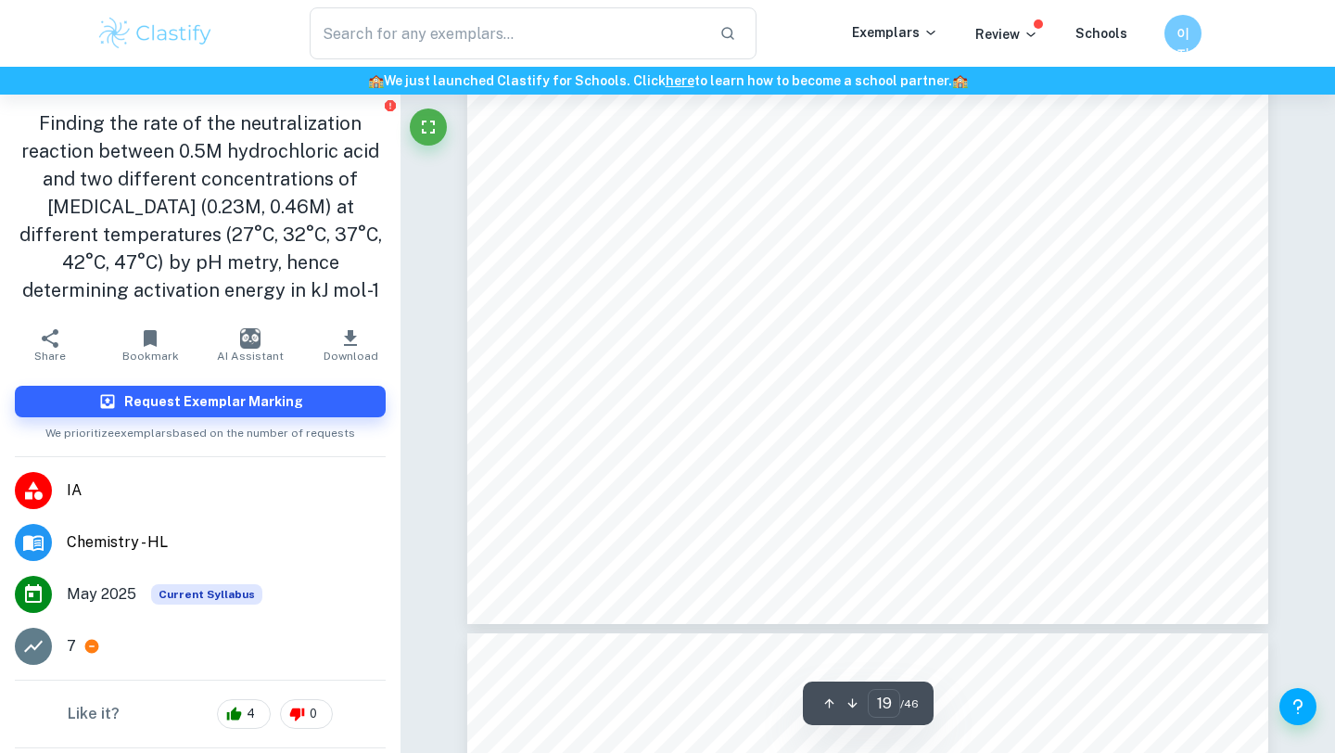
scroll to position [19556, 0]
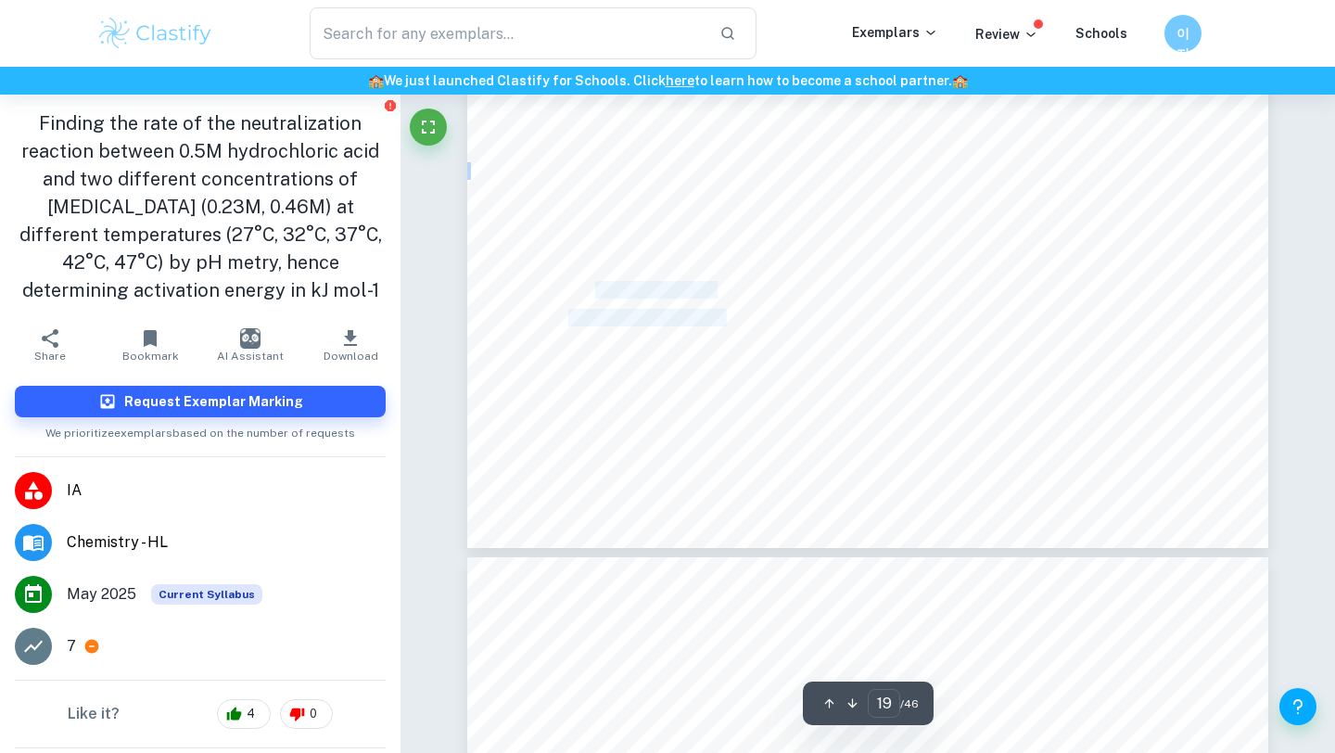
drag, startPoint x: 596, startPoint y: 288, endPoint x: 724, endPoint y: 318, distance: 131.3
click at [724, 318] on div "18 Limitations of the Investigation Table 14: Investigation Limitations LIMITAT…" at bounding box center [867, 29] width 801 height 1037
drag, startPoint x: 595, startPoint y: 390, endPoint x: 683, endPoint y: 409, distance: 90.0
click at [683, 409] on div "18 Limitations of the Investigation Table 14: Investigation Limitations LIMITAT…" at bounding box center [867, 29] width 801 height 1037
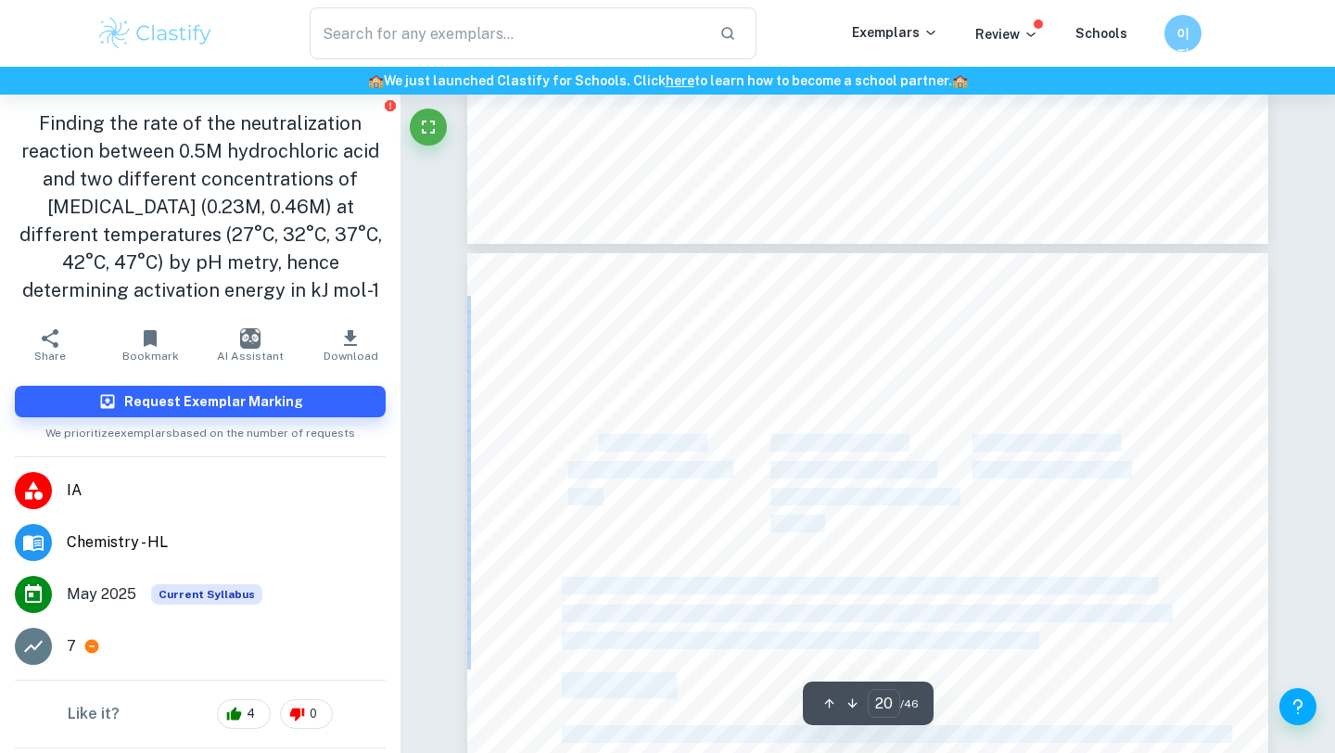
drag, startPoint x: 600, startPoint y: 443, endPoint x: 598, endPoint y: 479, distance: 36.2
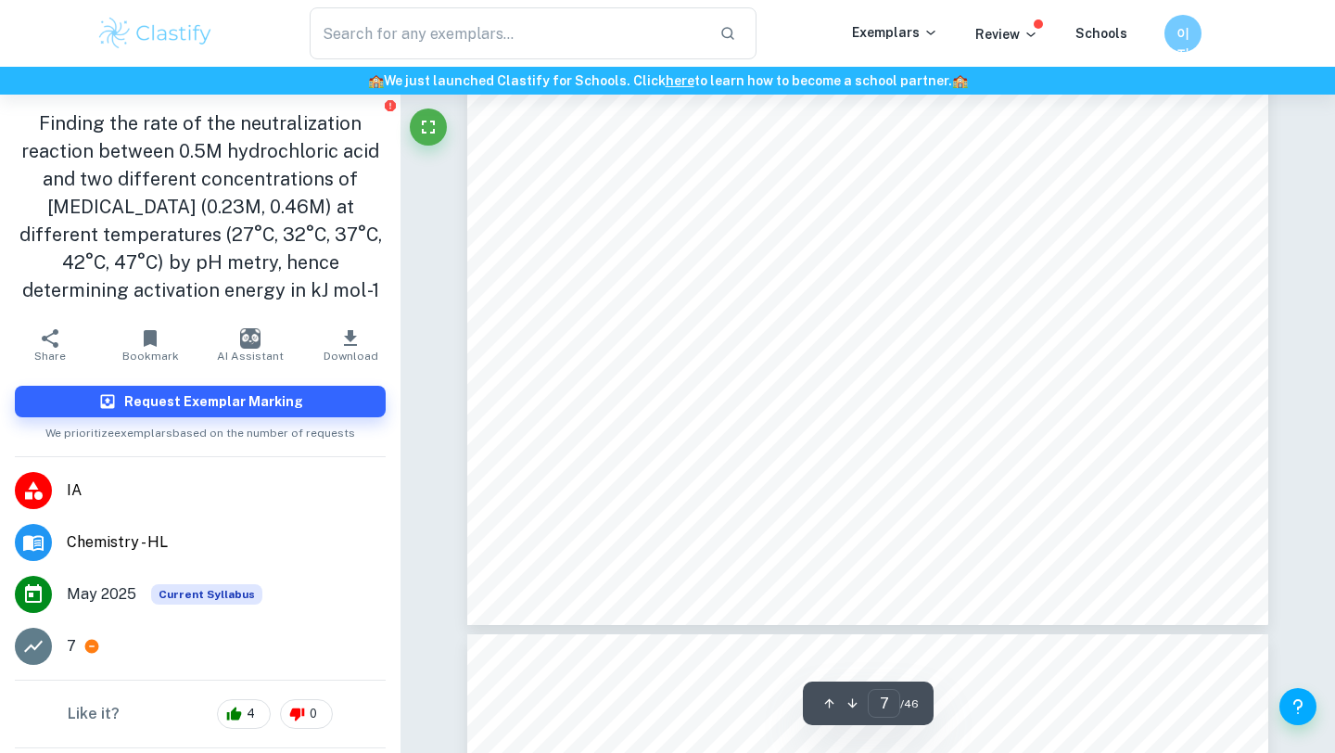
scroll to position [6932, 0]
drag, startPoint x: 725, startPoint y: 290, endPoint x: 721, endPoint y: 323, distance: 32.7
click at [722, 323] on div "6 complete neutralization, I investigated two higher concentrations: 4.8g and 9…" at bounding box center [867, 104] width 801 height 1037
click at [735, 325] on span "For 0.23M: Weigh 19.2 g NaHCO" at bounding box center [762, 323] width 215 height 16
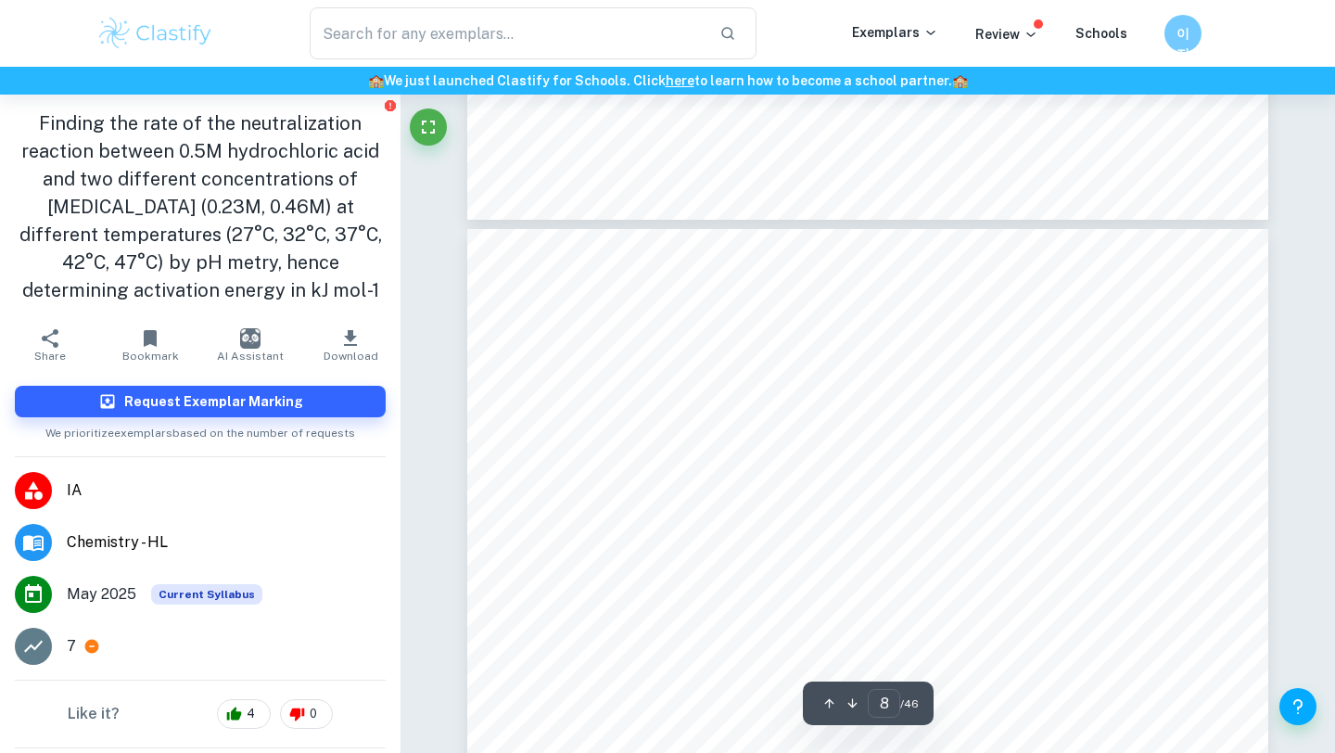
scroll to position [6802, 0]
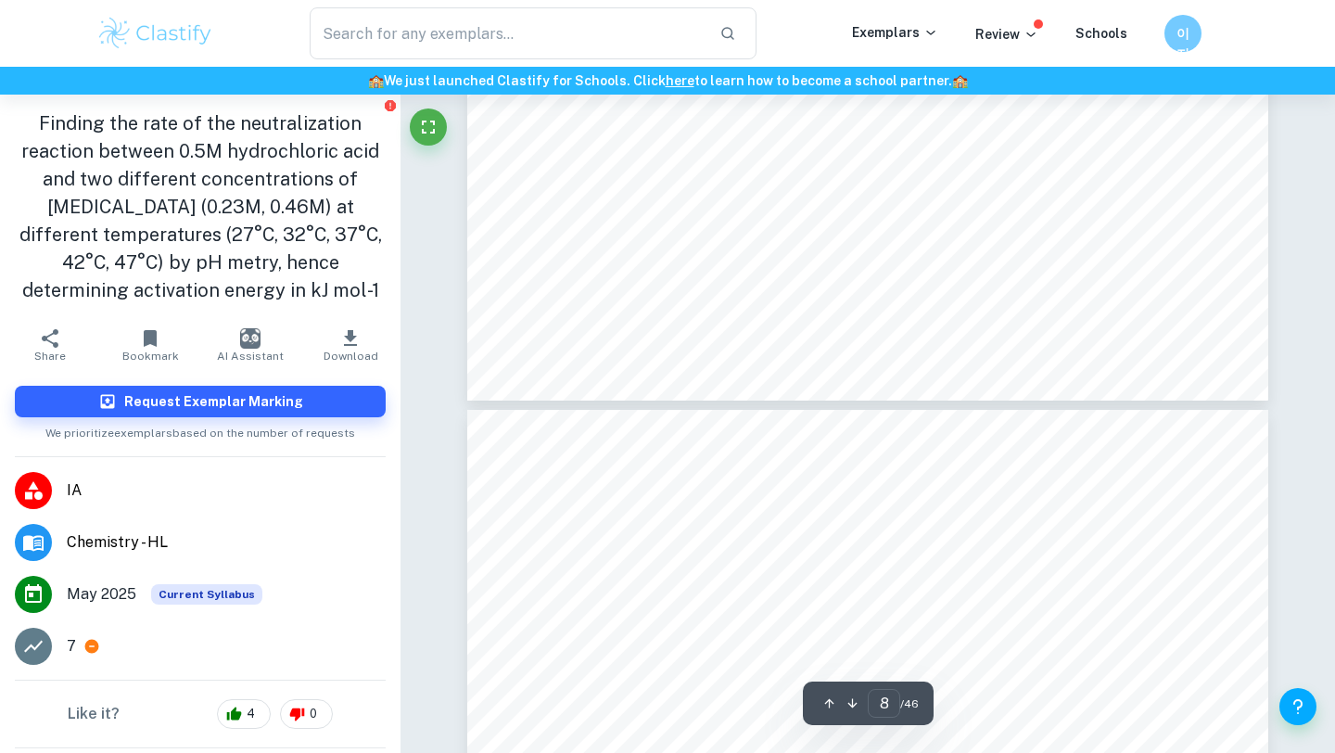
type input "7"
